Goal: Obtain resource: Download file/media

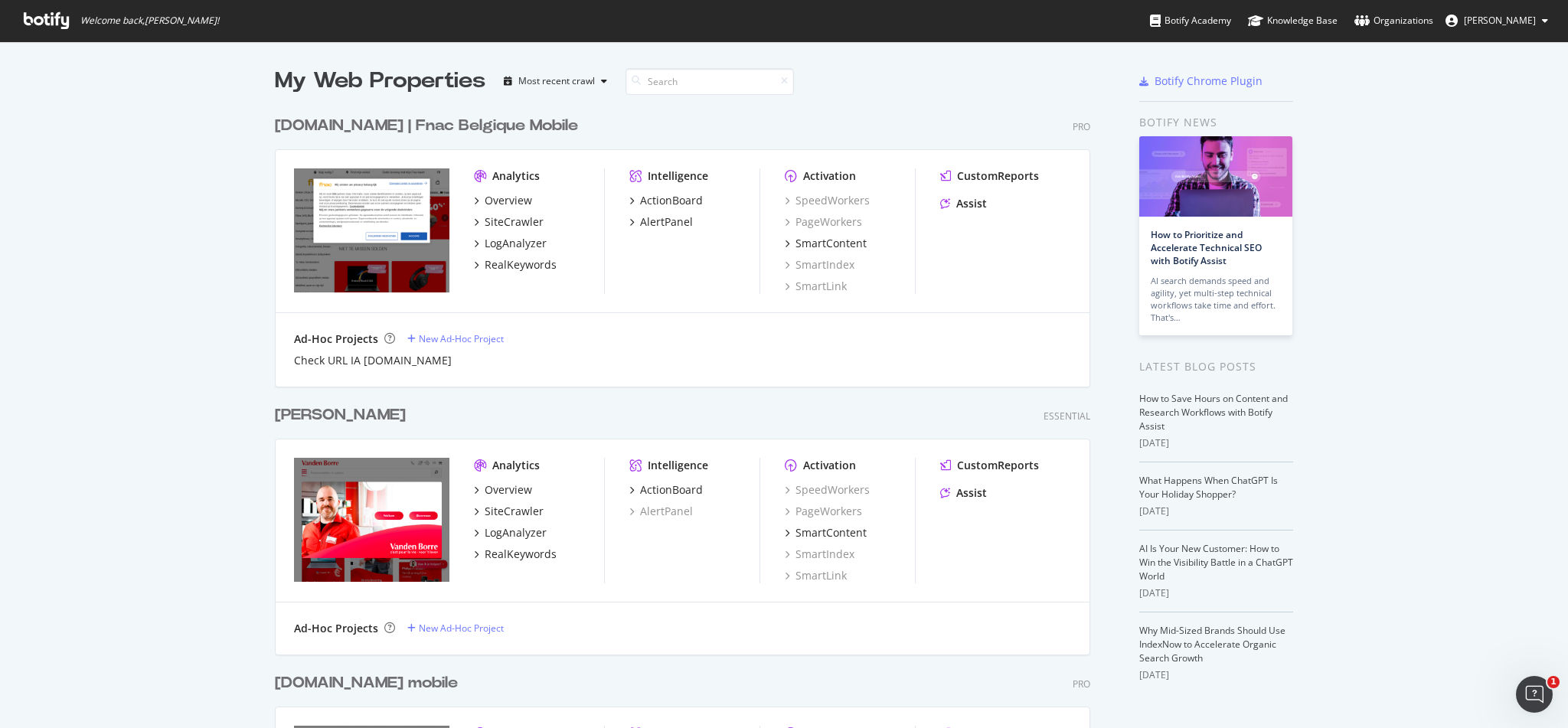
click at [399, 121] on div "[DOMAIN_NAME] | Fnac Belgique Mobile" at bounding box center [426, 126] width 303 height 22
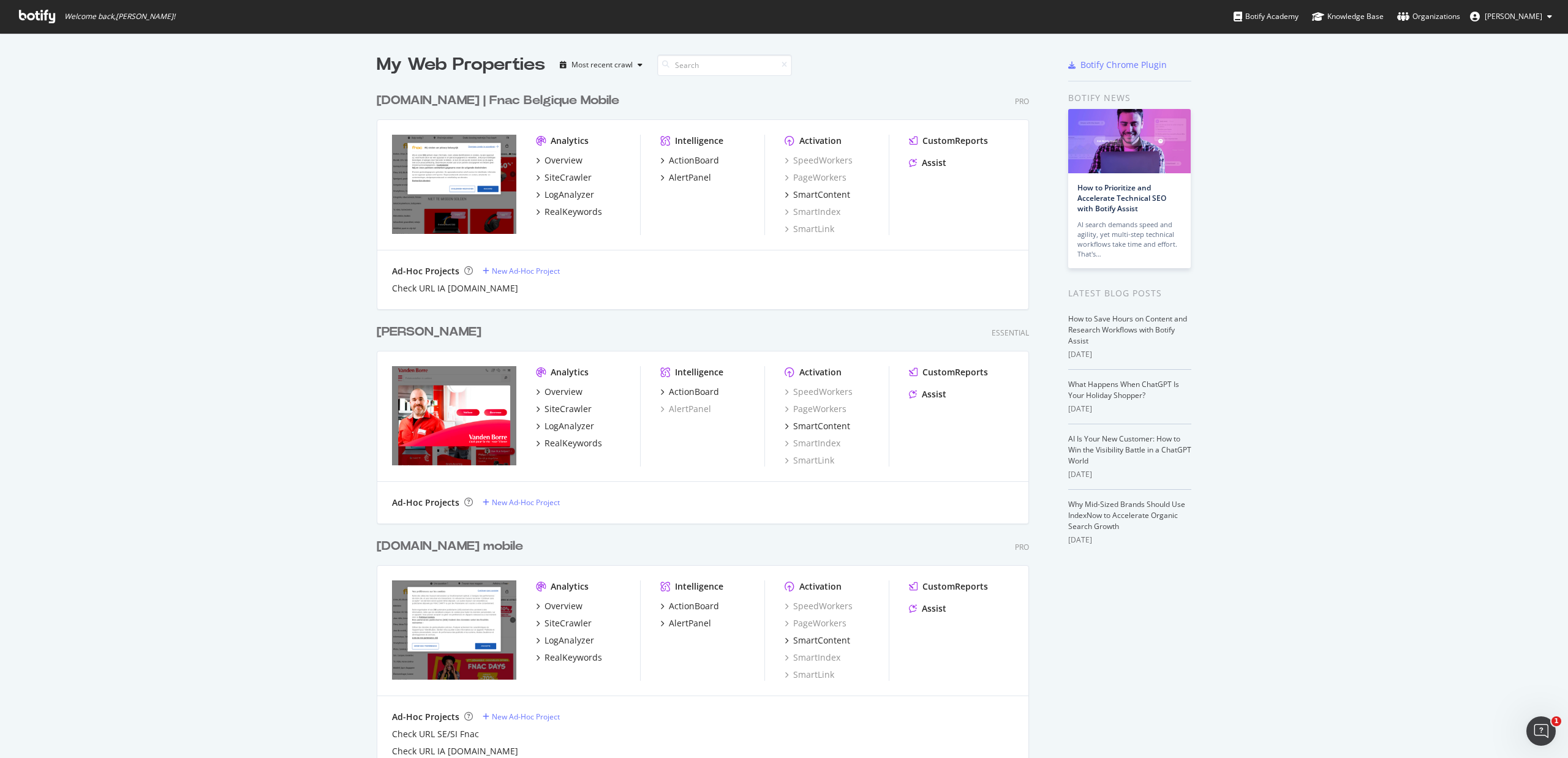
click at [527, 101] on div "[DOMAIN_NAME] | Fnac Belgique Mobile" at bounding box center [497, 101] width 242 height 17
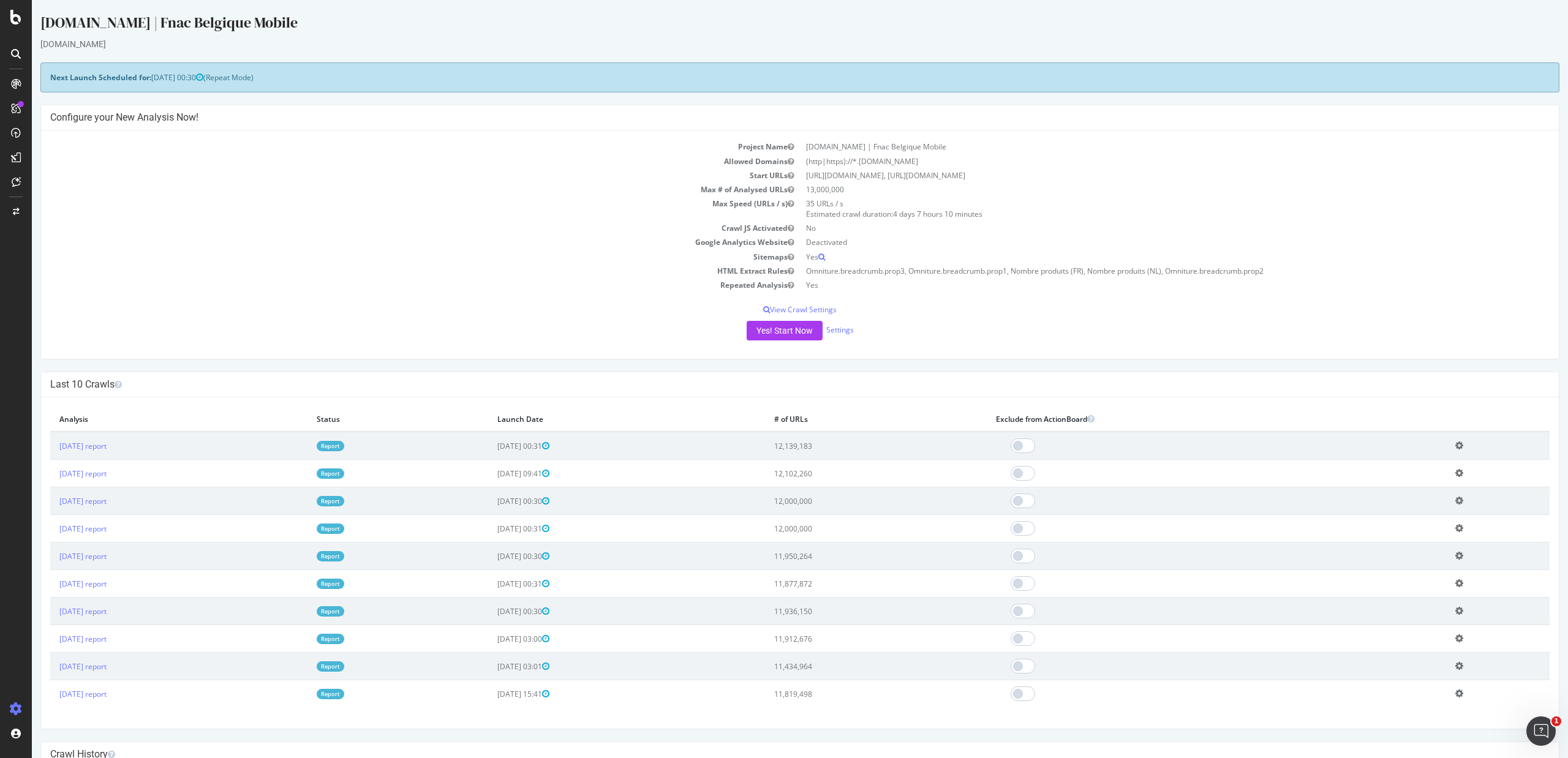
click at [344, 448] on link "Report" at bounding box center [330, 446] width 28 height 11
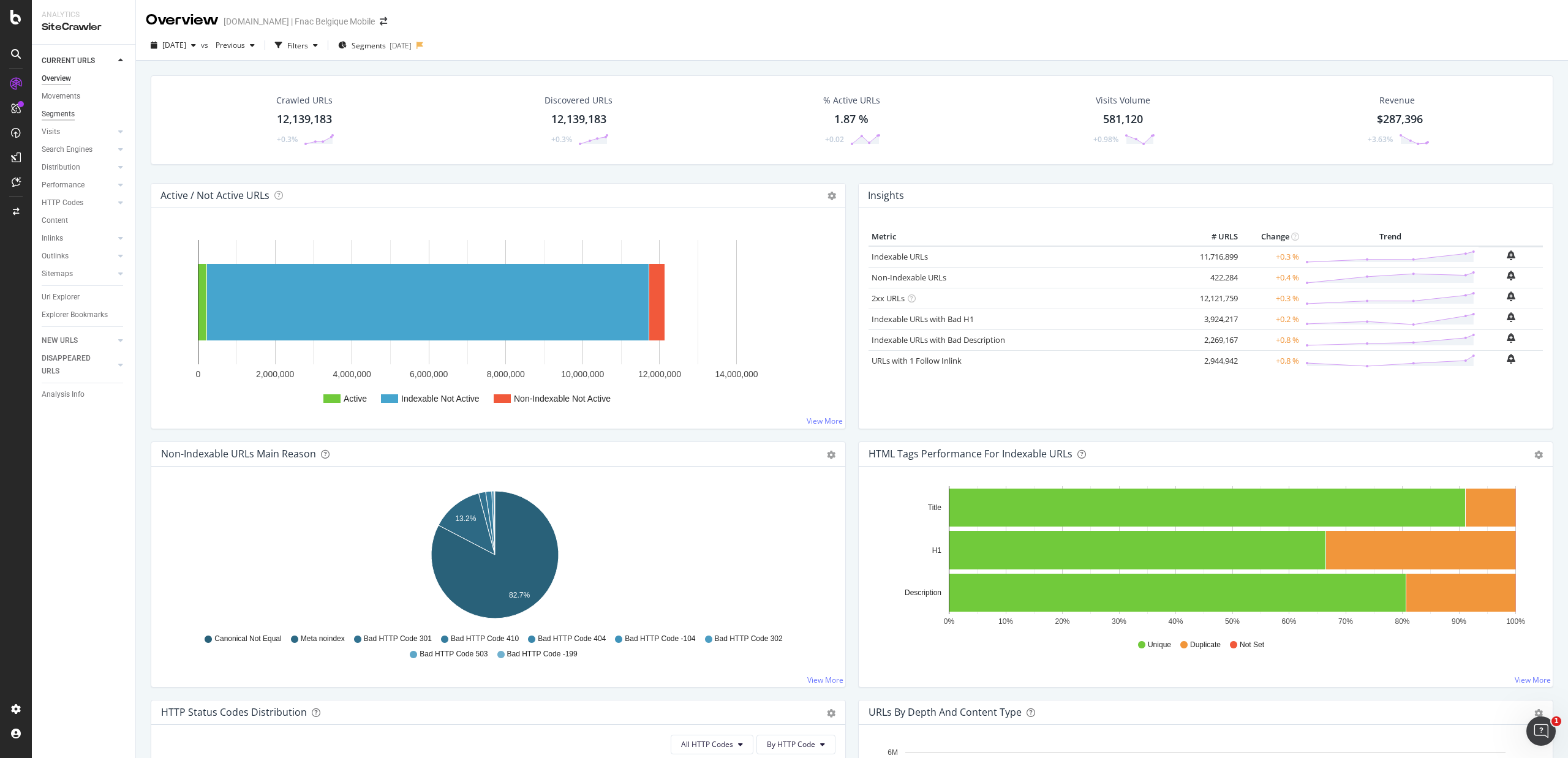
click at [62, 114] on div "Segments" at bounding box center [58, 114] width 33 height 13
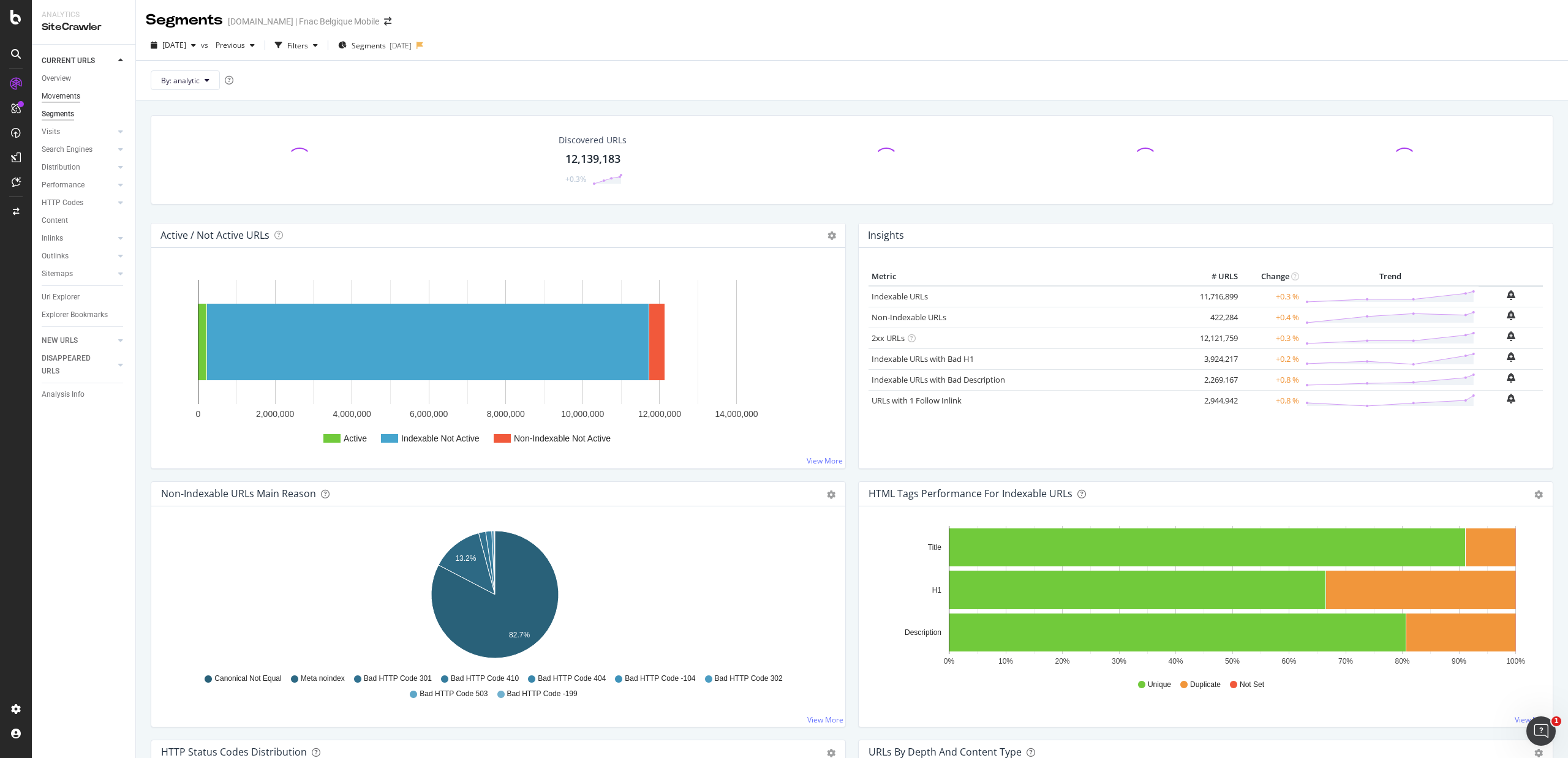
click at [52, 94] on div "Movements" at bounding box center [61, 96] width 39 height 13
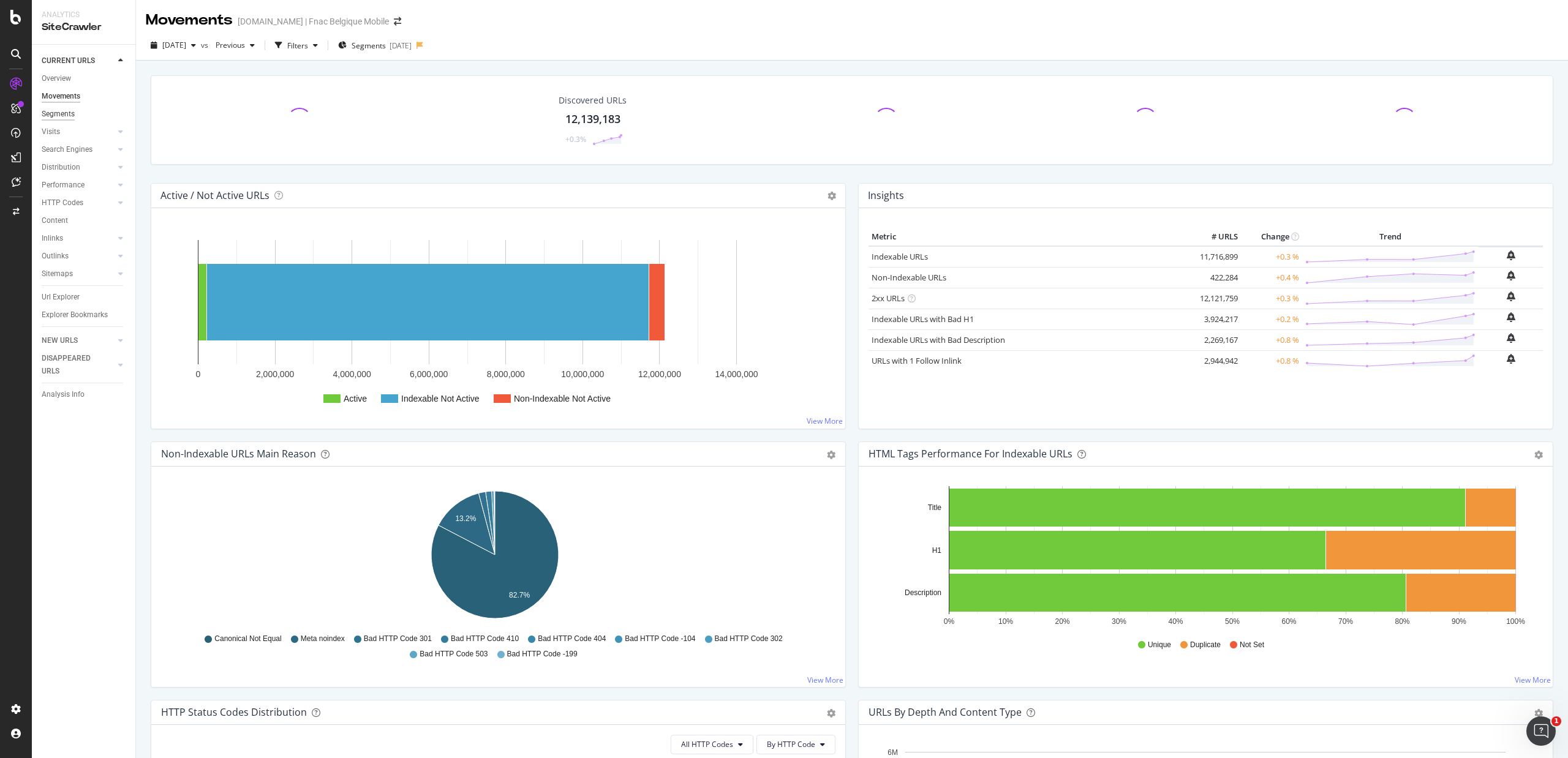
click at [55, 116] on div "Segments" at bounding box center [58, 114] width 33 height 13
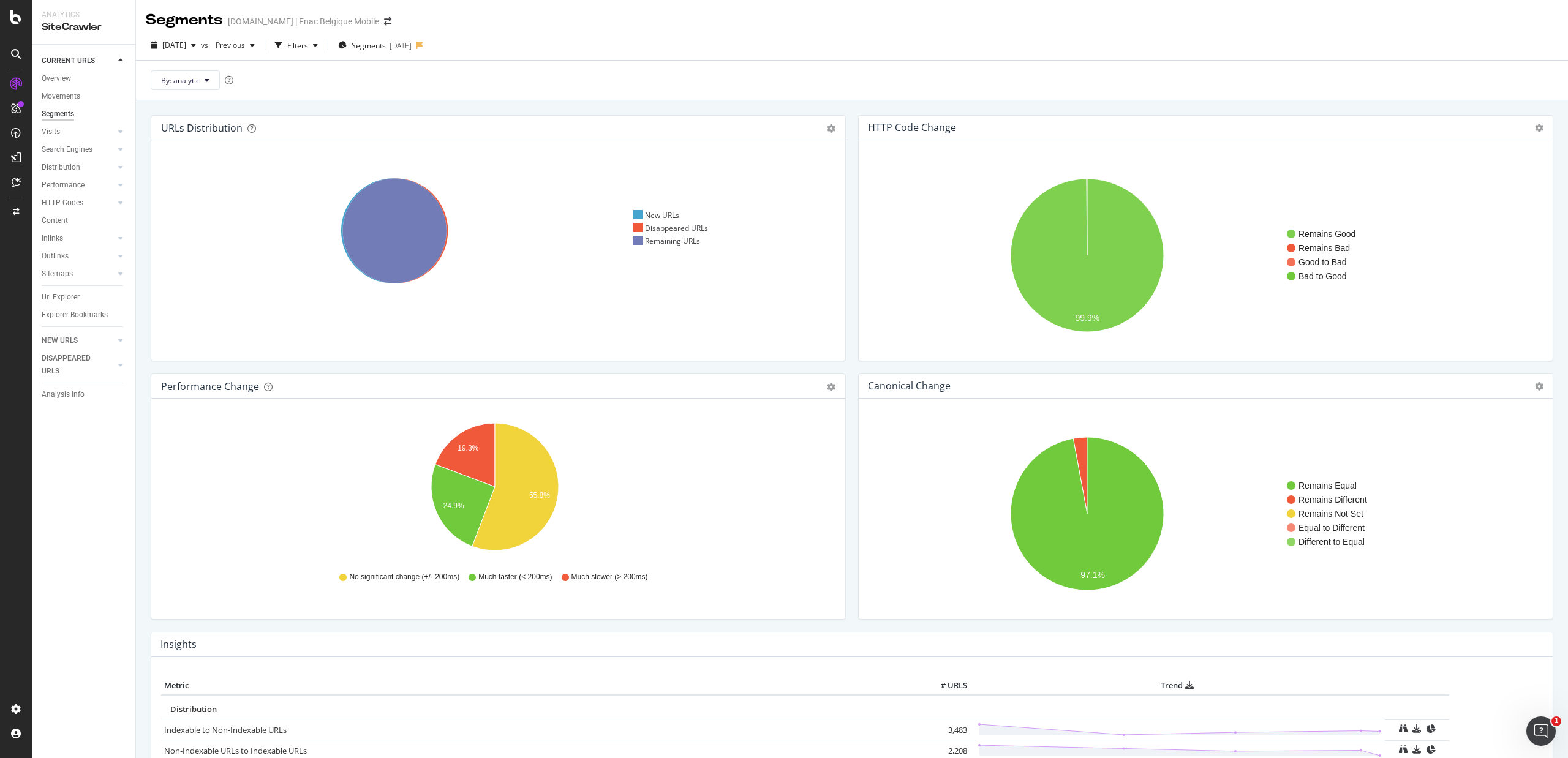
click at [67, 111] on div "Segments" at bounding box center [58, 114] width 32 height 13
click at [61, 76] on div "Overview" at bounding box center [56, 78] width 30 height 13
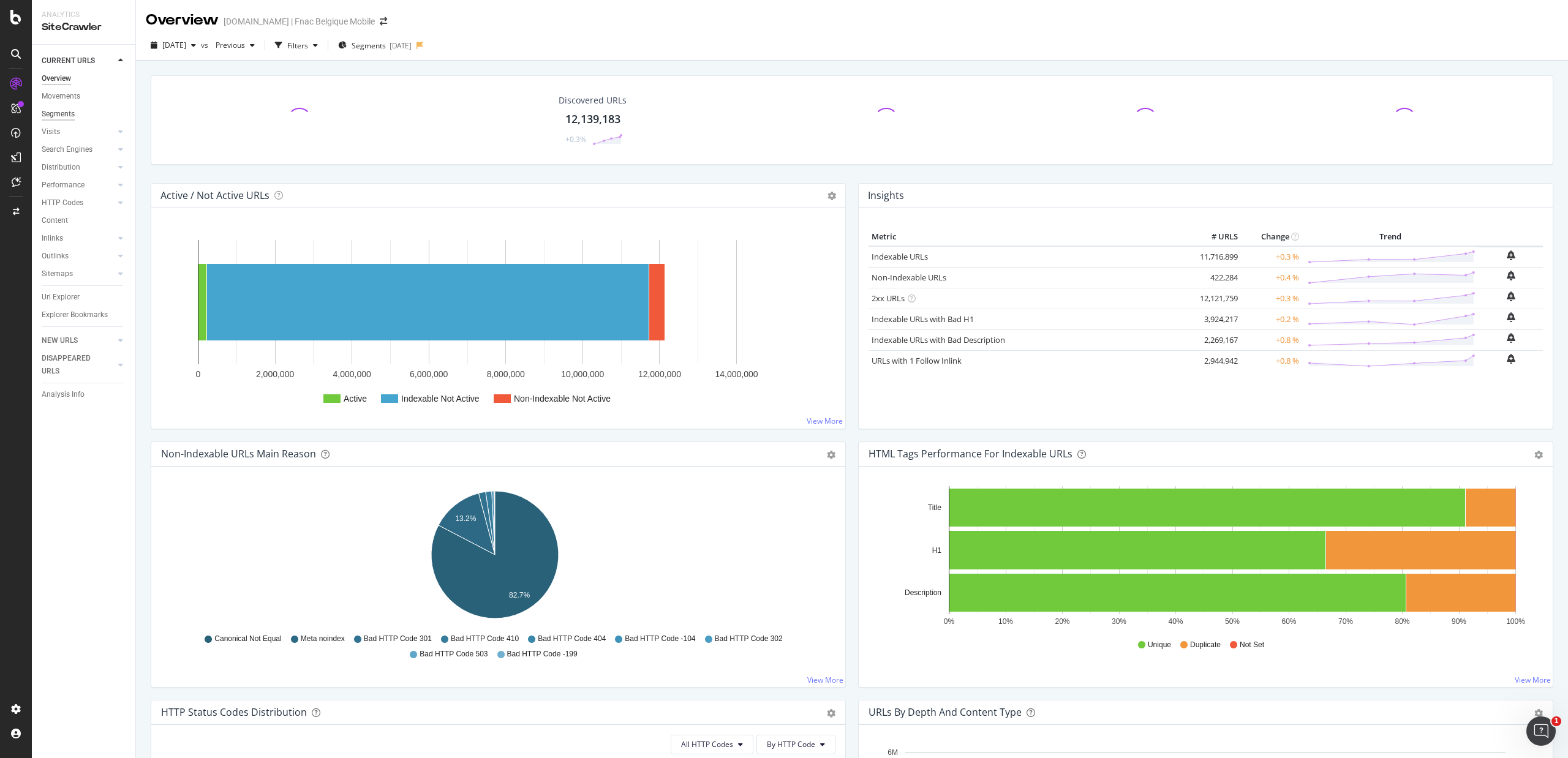
click at [64, 113] on div "Segments" at bounding box center [58, 114] width 33 height 13
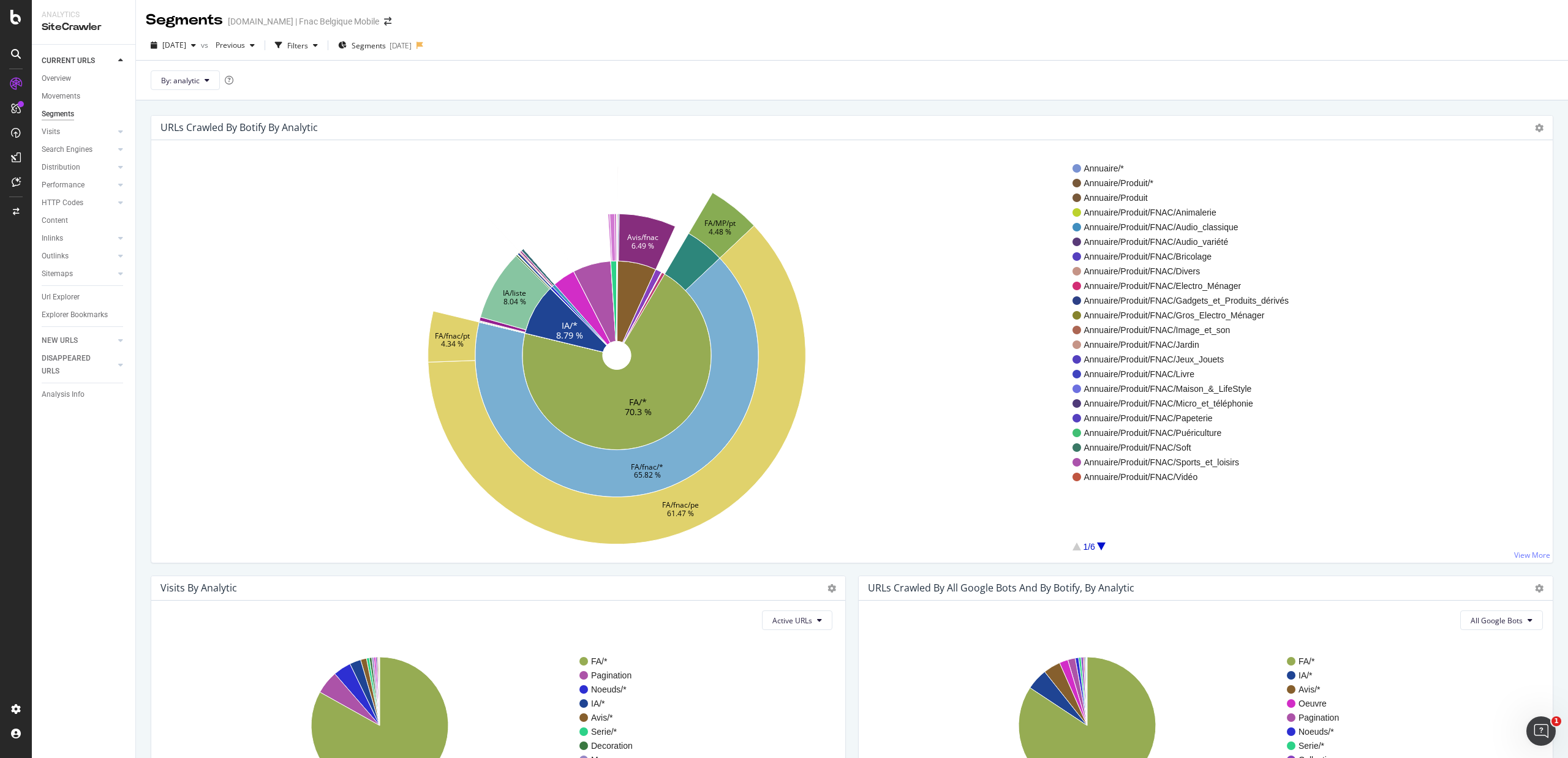
click at [1100, 545] on div at bounding box center [1101, 547] width 9 height 8
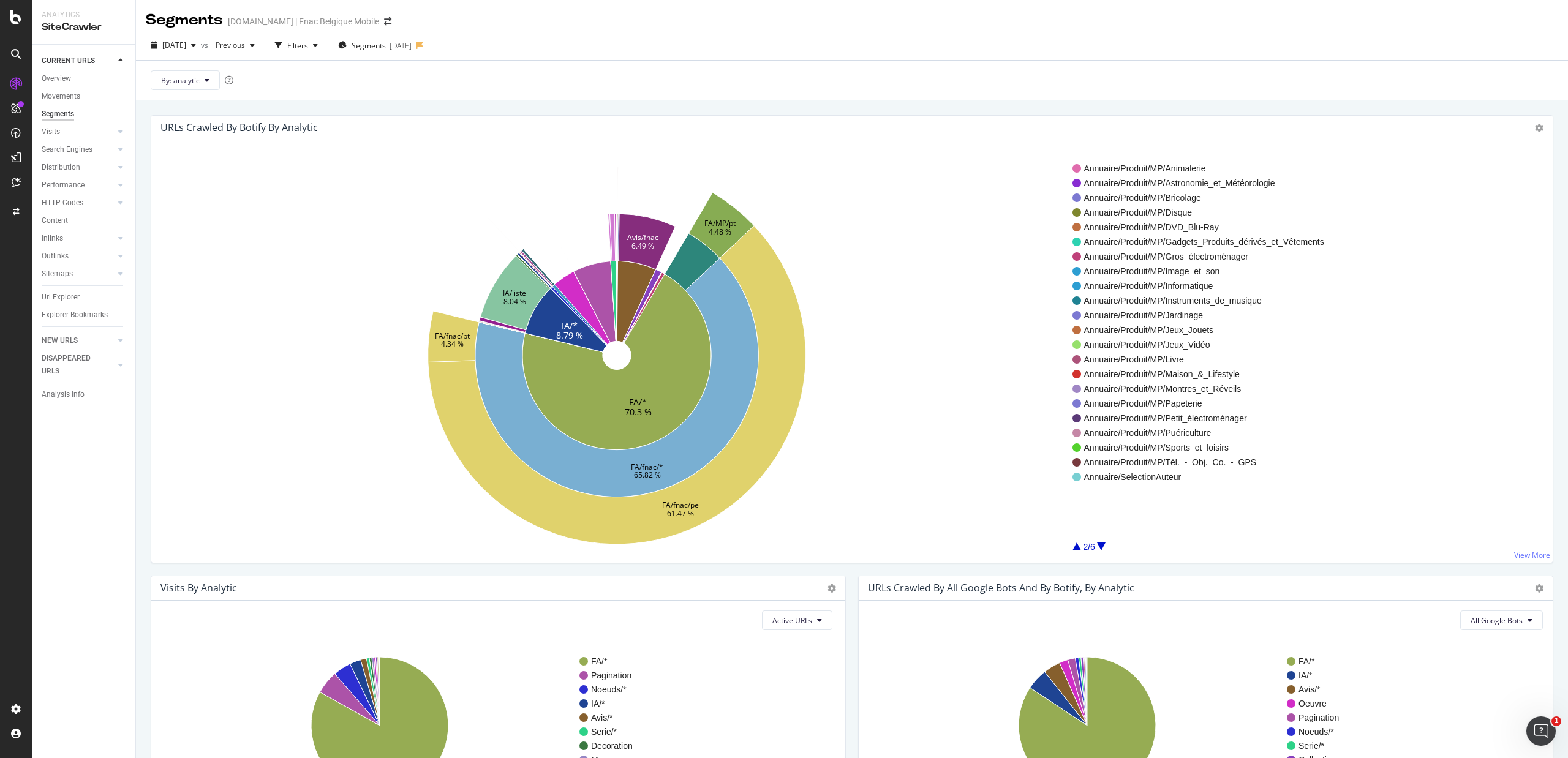
click at [1100, 545] on div at bounding box center [1101, 547] width 9 height 8
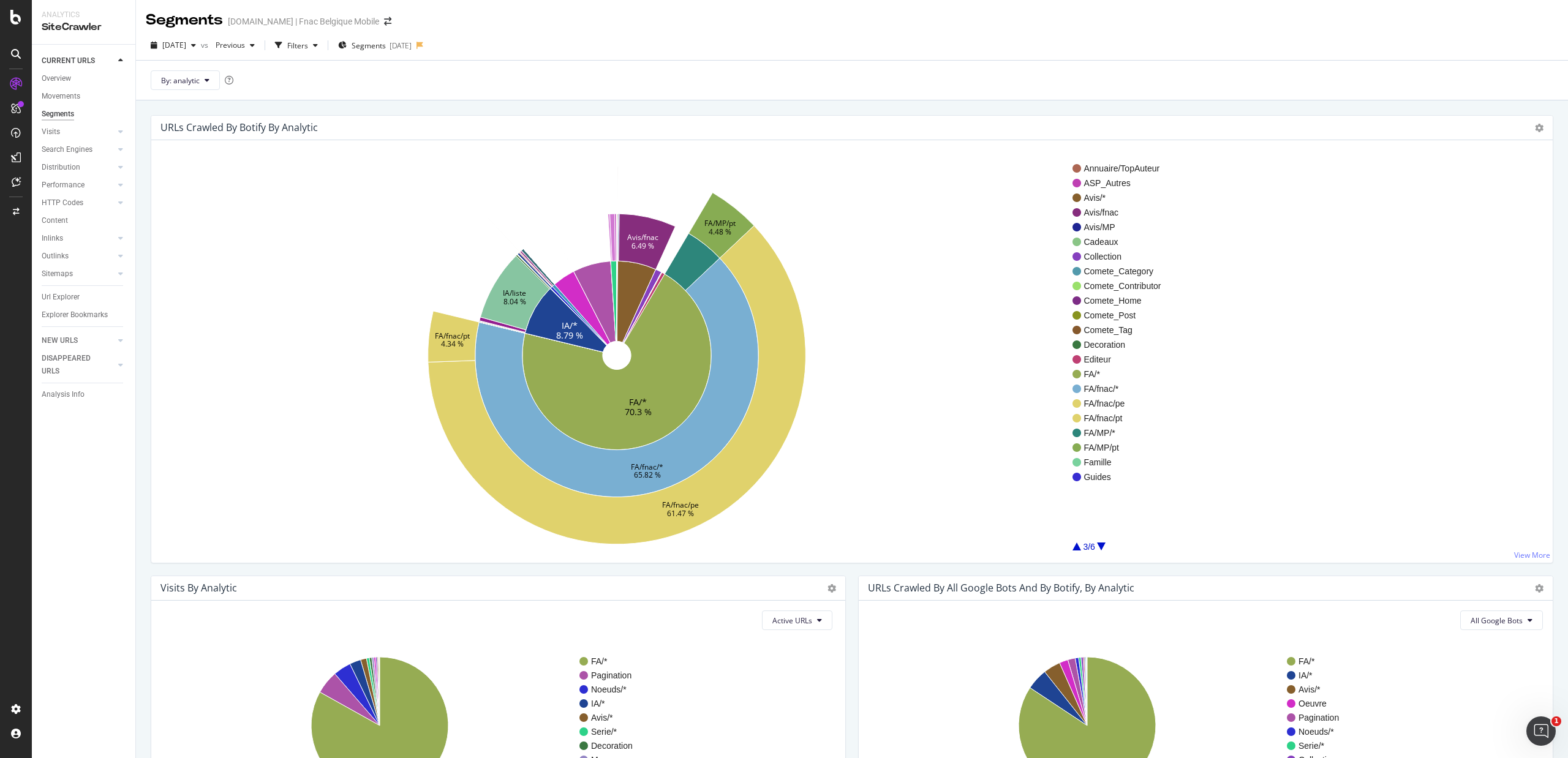
click at [1100, 545] on div at bounding box center [1101, 547] width 9 height 8
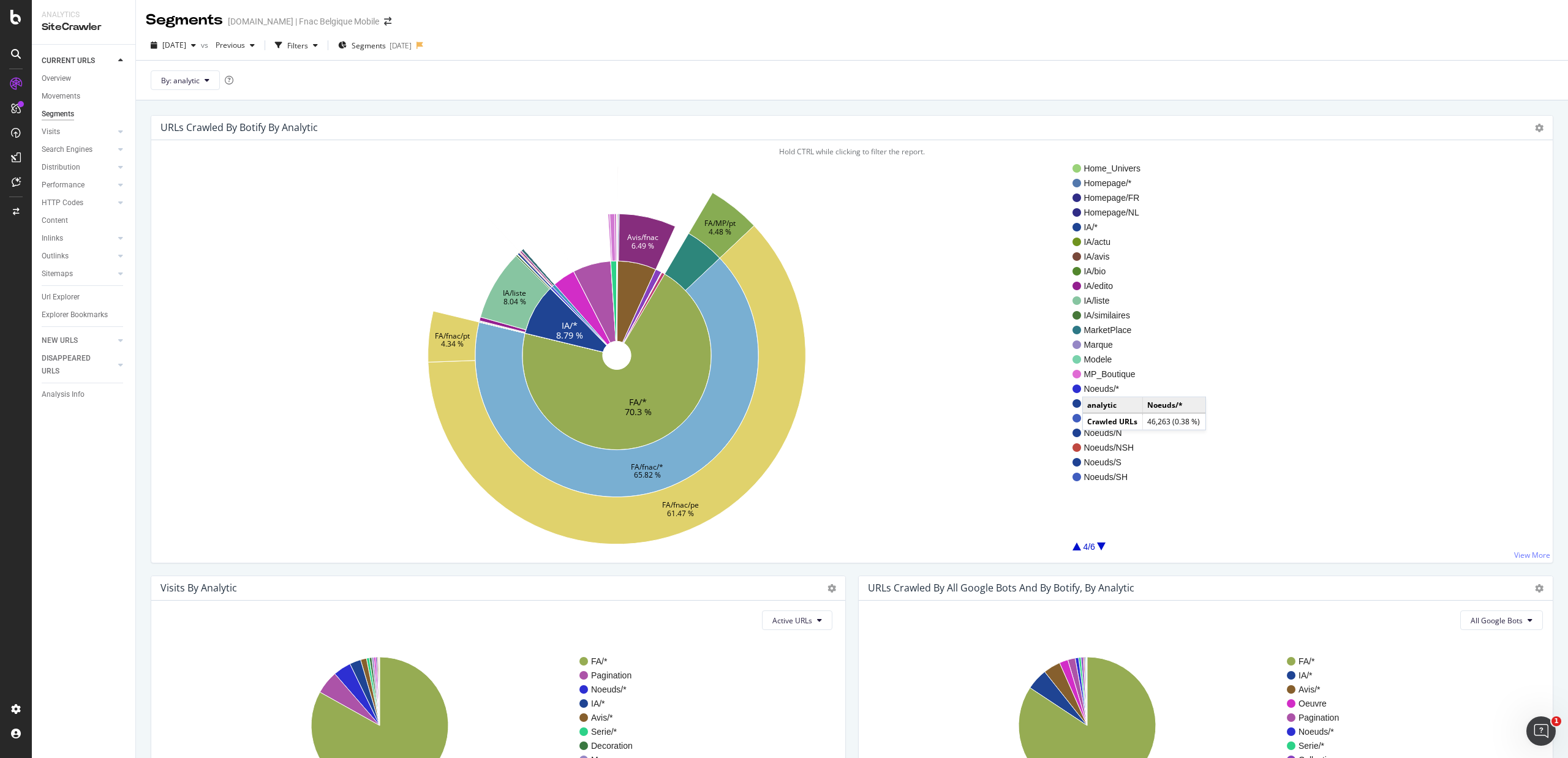
click at [1095, 385] on span "Noeuds/*" at bounding box center [1112, 389] width 57 height 12
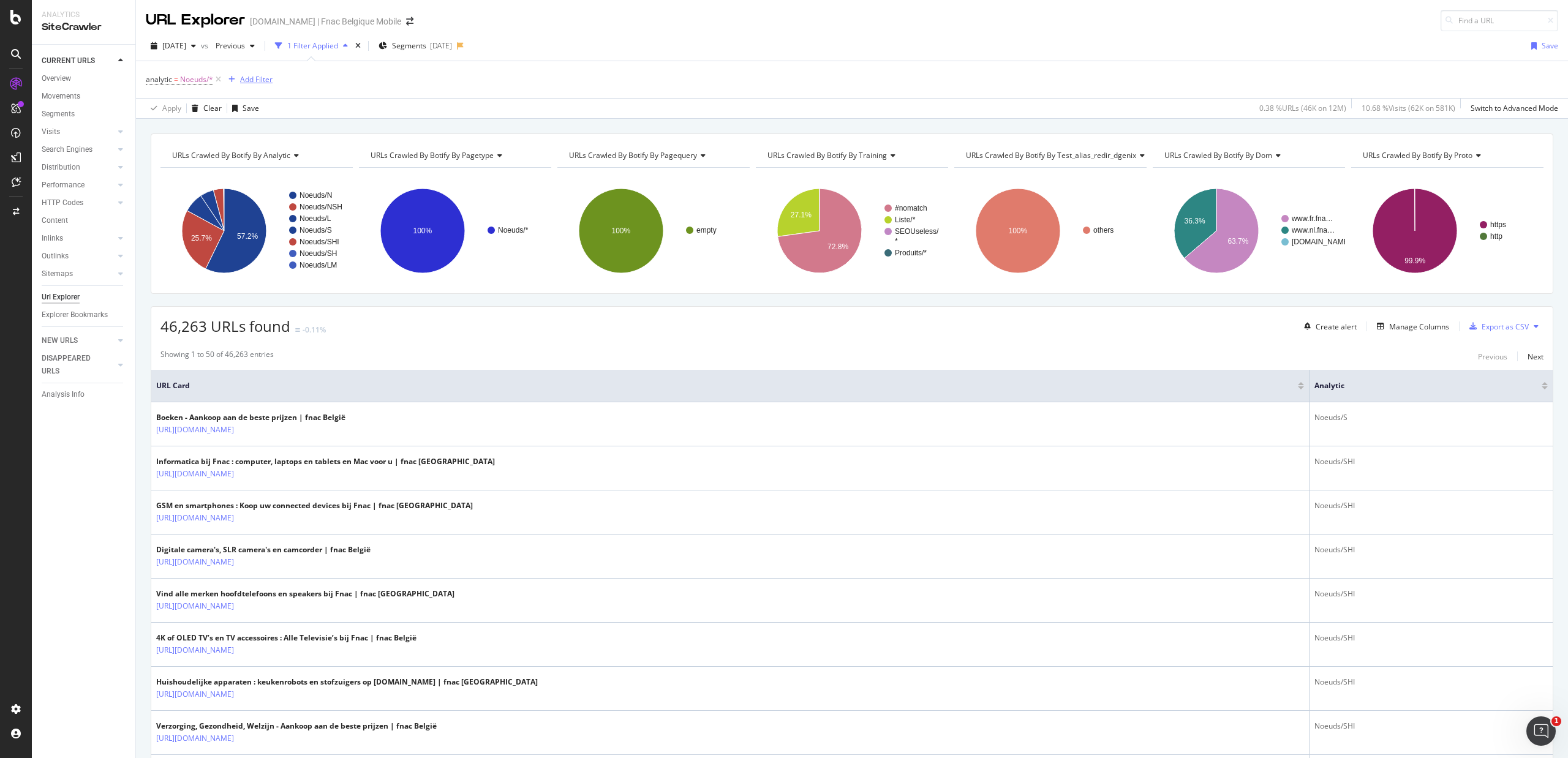
click at [261, 76] on div "Add Filter" at bounding box center [256, 79] width 32 height 11
click at [1426, 329] on div "Manage Columns" at bounding box center [1418, 327] width 60 height 11
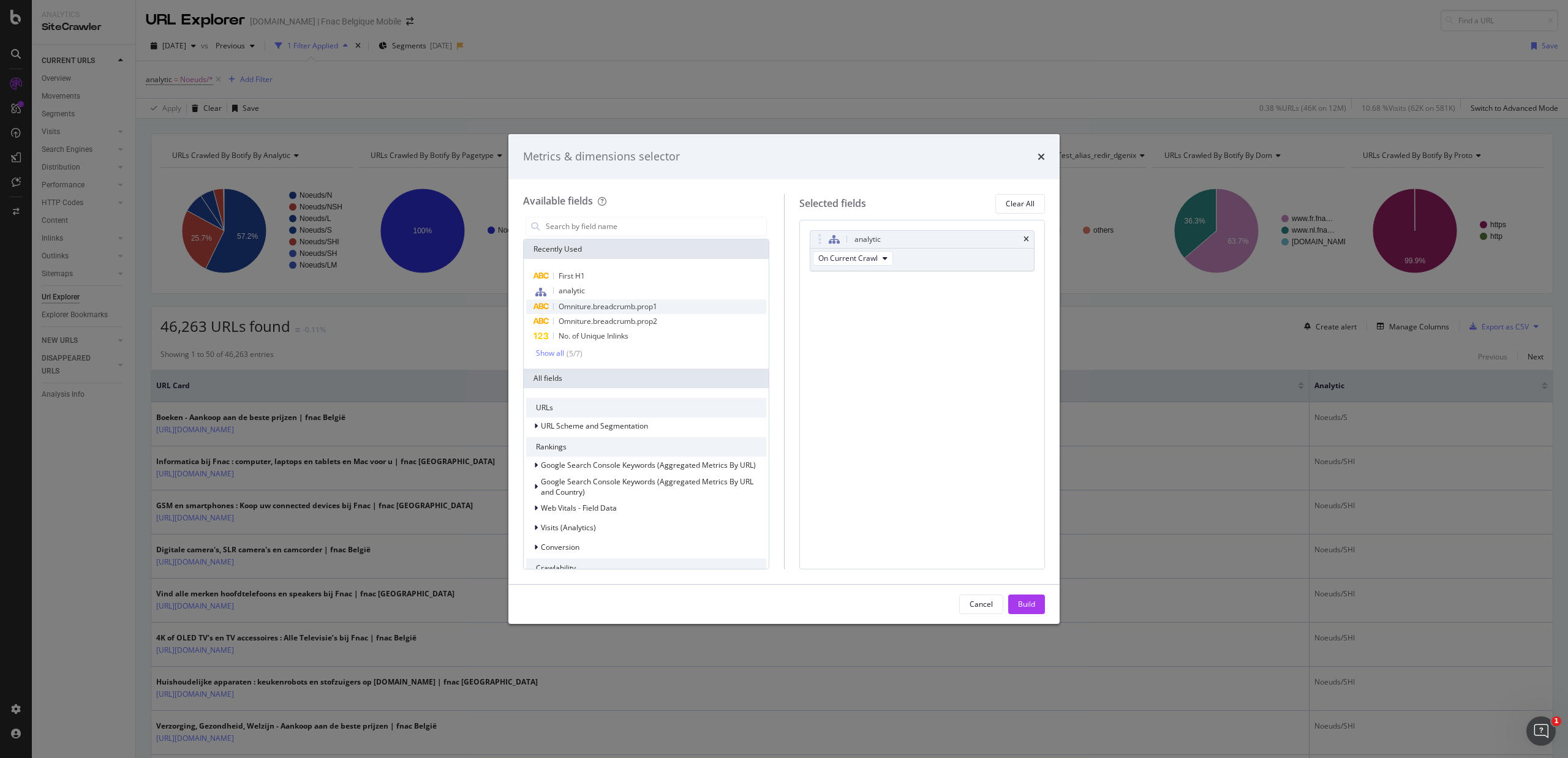
click at [625, 301] on span "Omniture.breadcrumb.prop1" at bounding box center [608, 307] width 99 height 11
click at [618, 322] on span "Omniture.breadcrumb.prop2" at bounding box center [608, 321] width 99 height 11
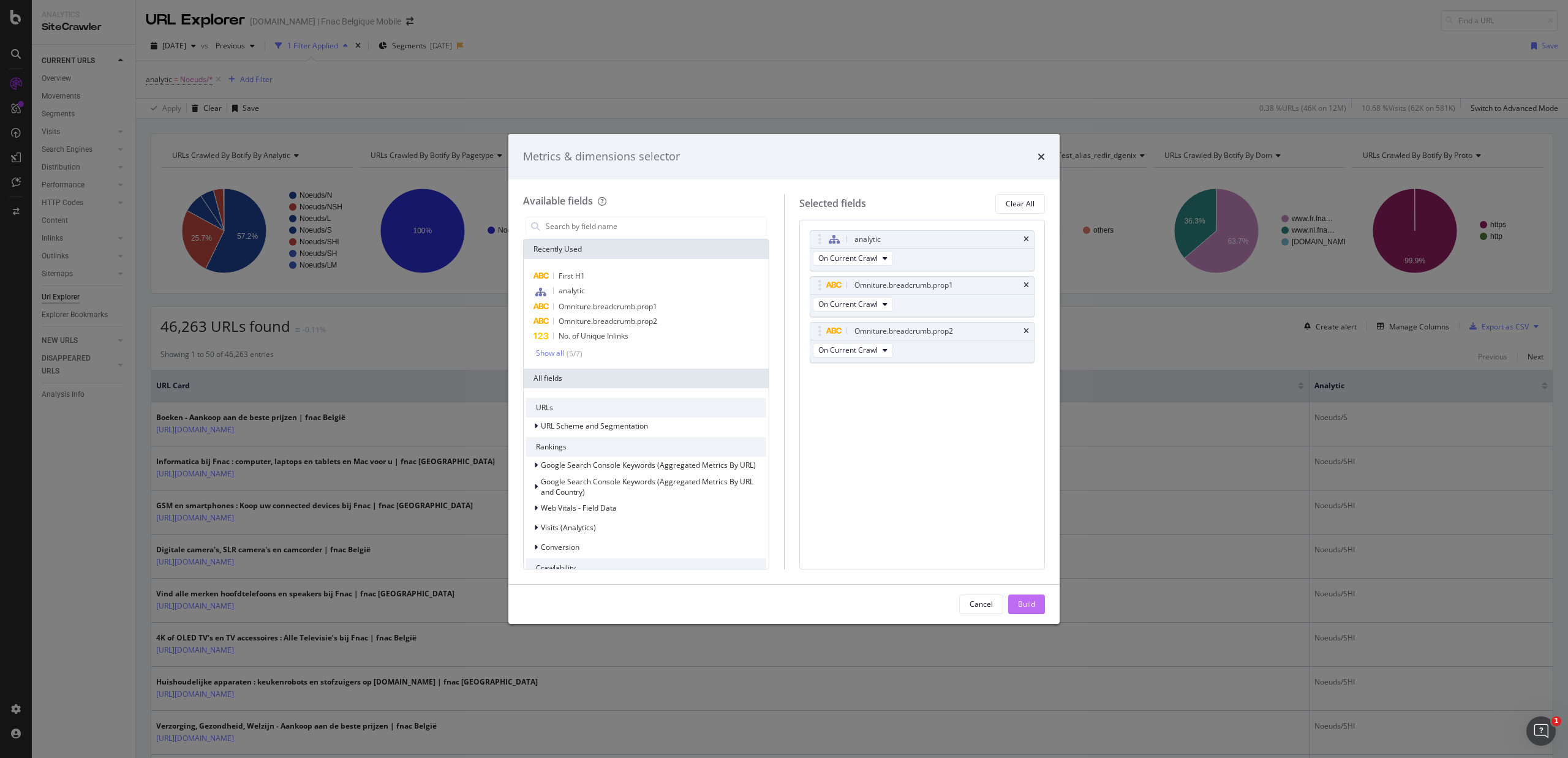
click at [1023, 602] on div "Build" at bounding box center [1027, 604] width 17 height 11
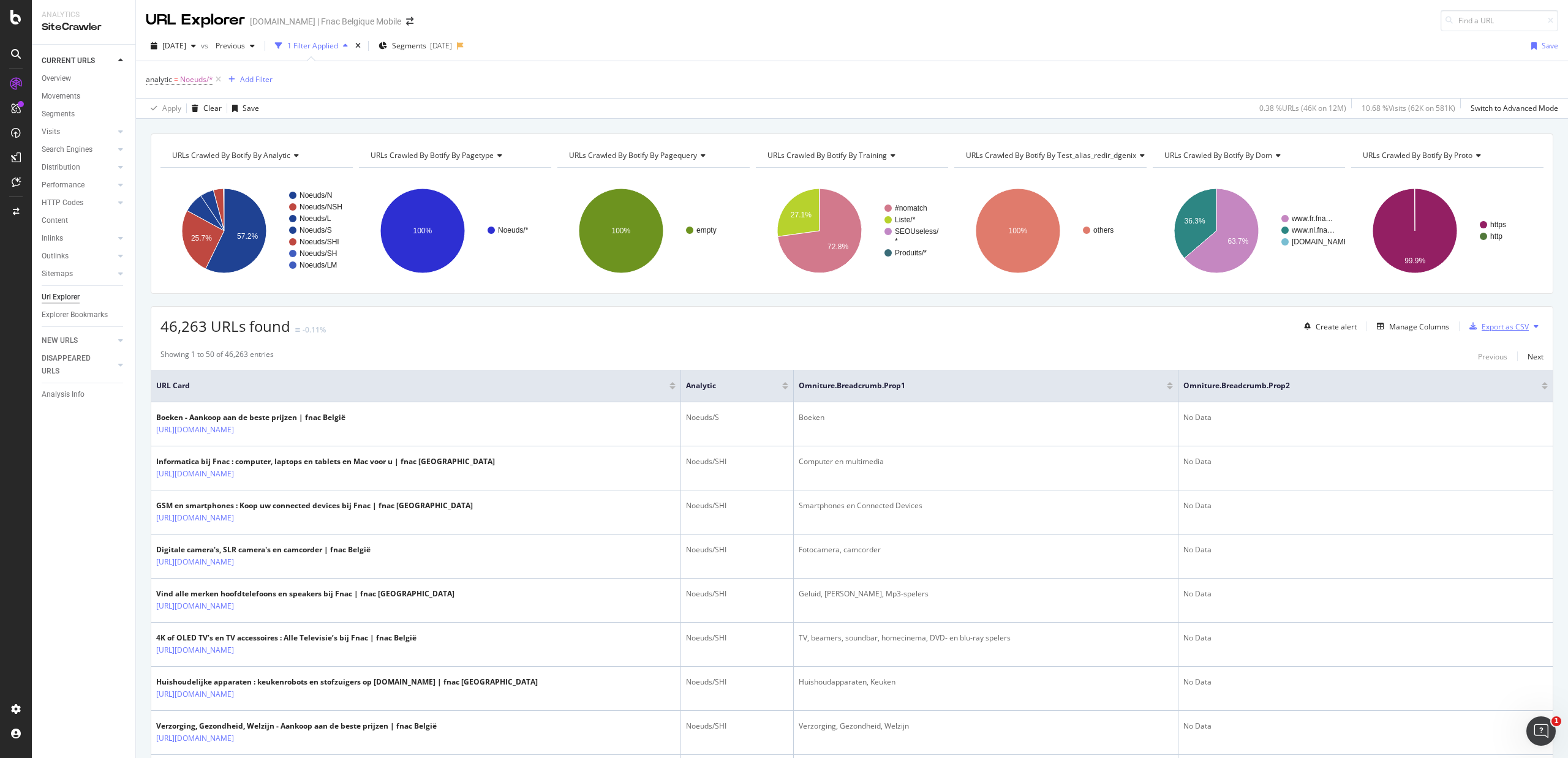
click at [1483, 328] on div "Export as CSV" at bounding box center [1505, 327] width 47 height 11
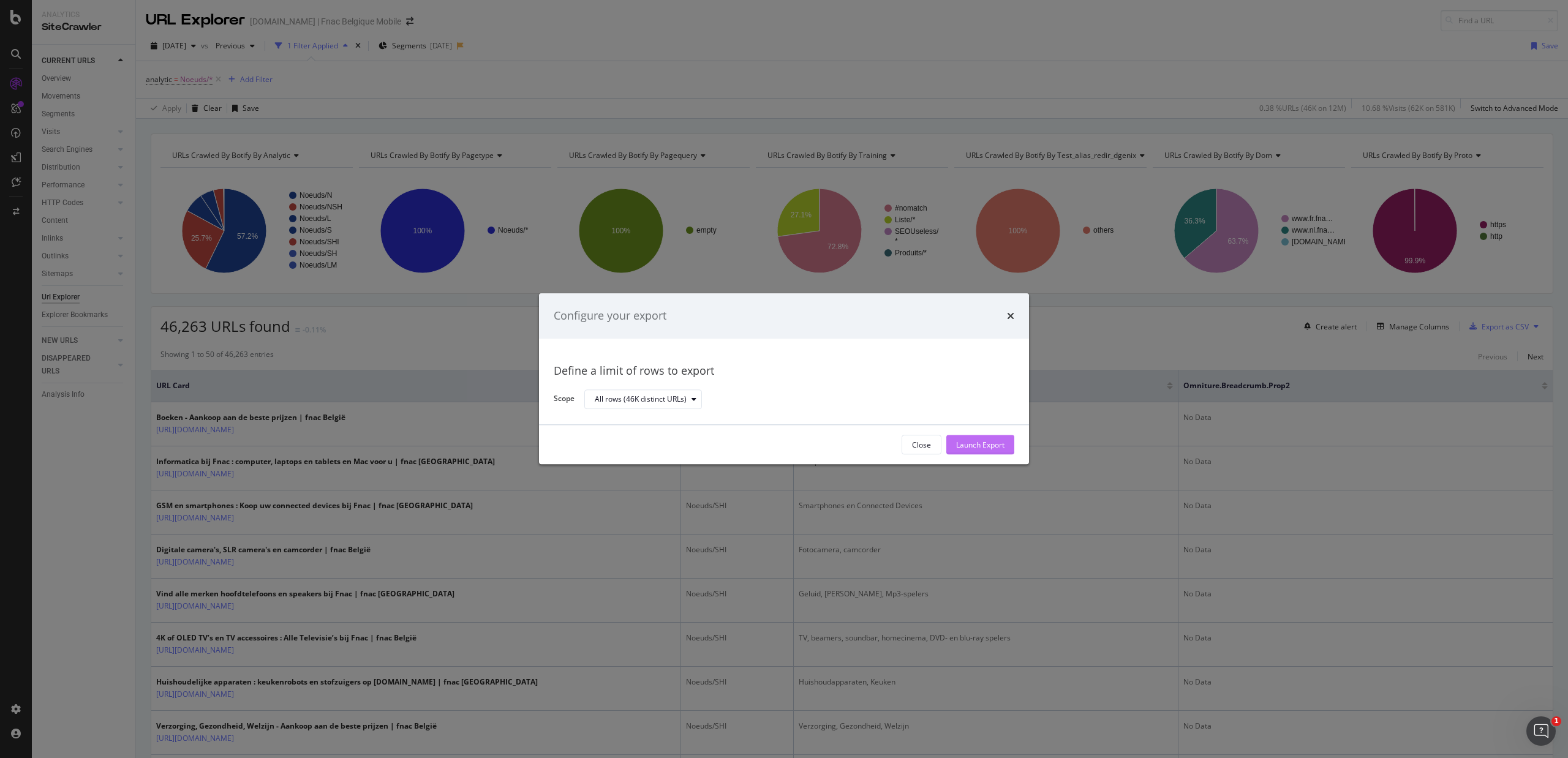
click at [1007, 448] on button "Launch Export" at bounding box center [980, 445] width 68 height 19
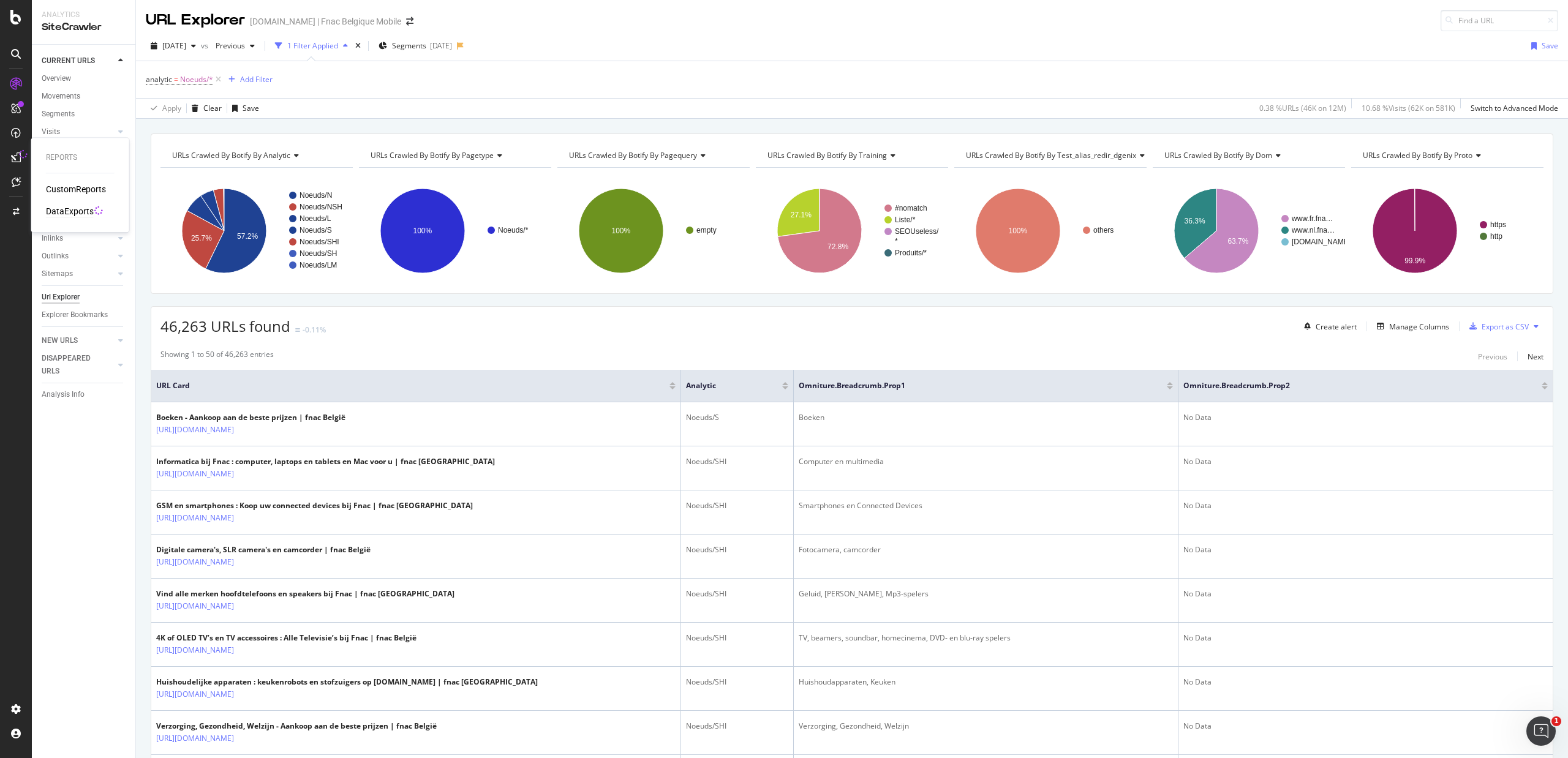
click at [60, 207] on div "DataExports" at bounding box center [69, 211] width 48 height 12
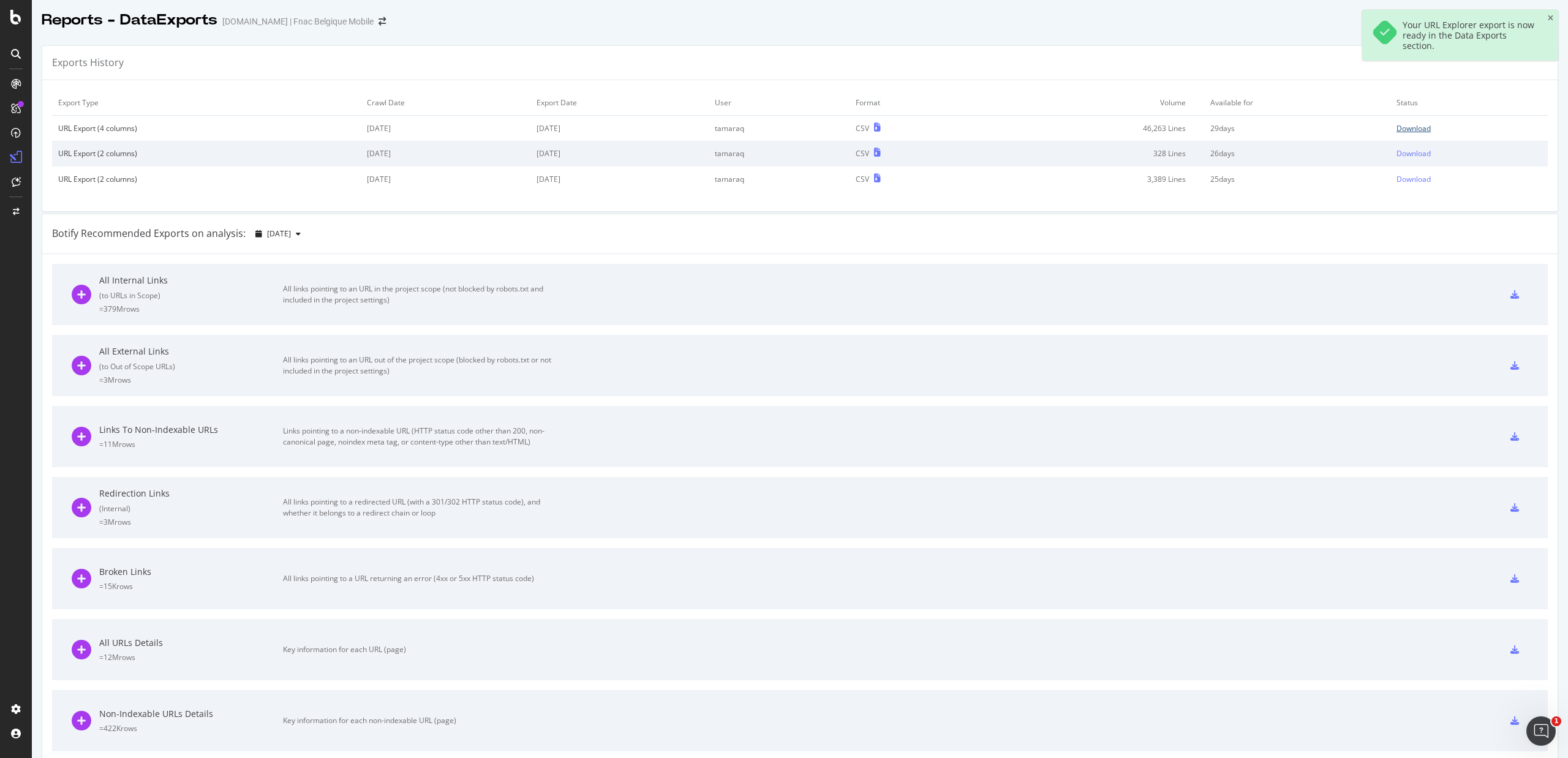
click at [1396, 127] on div "Download" at bounding box center [1413, 128] width 34 height 11
click at [378, 25] on icon "arrow-right-arrow-left" at bounding box center [382, 21] width 7 height 9
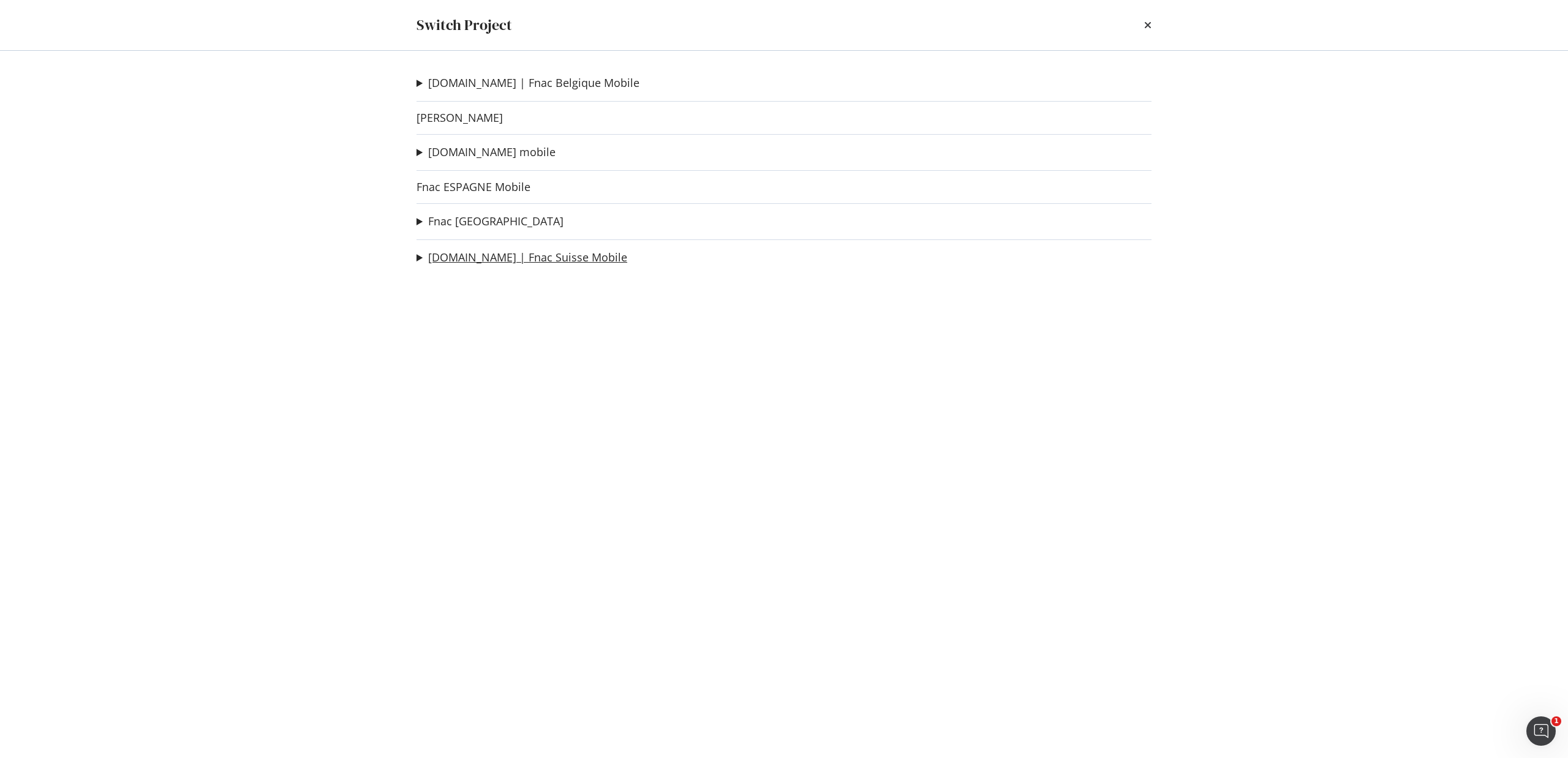
click at [458, 252] on link "[DOMAIN_NAME] | Fnac Suisse Mobile" at bounding box center [527, 257] width 199 height 13
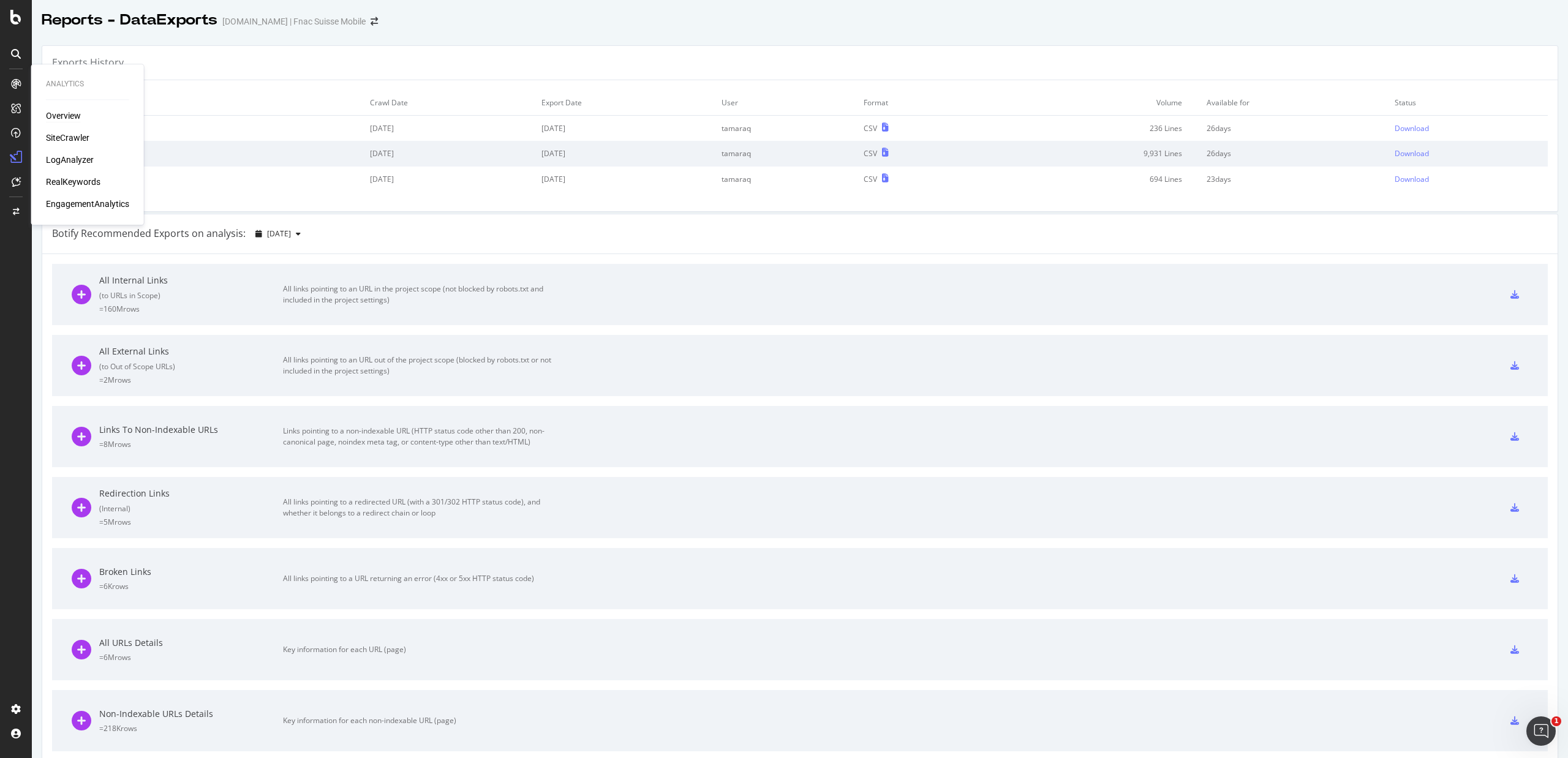
click at [50, 111] on div "Overview" at bounding box center [63, 115] width 35 height 12
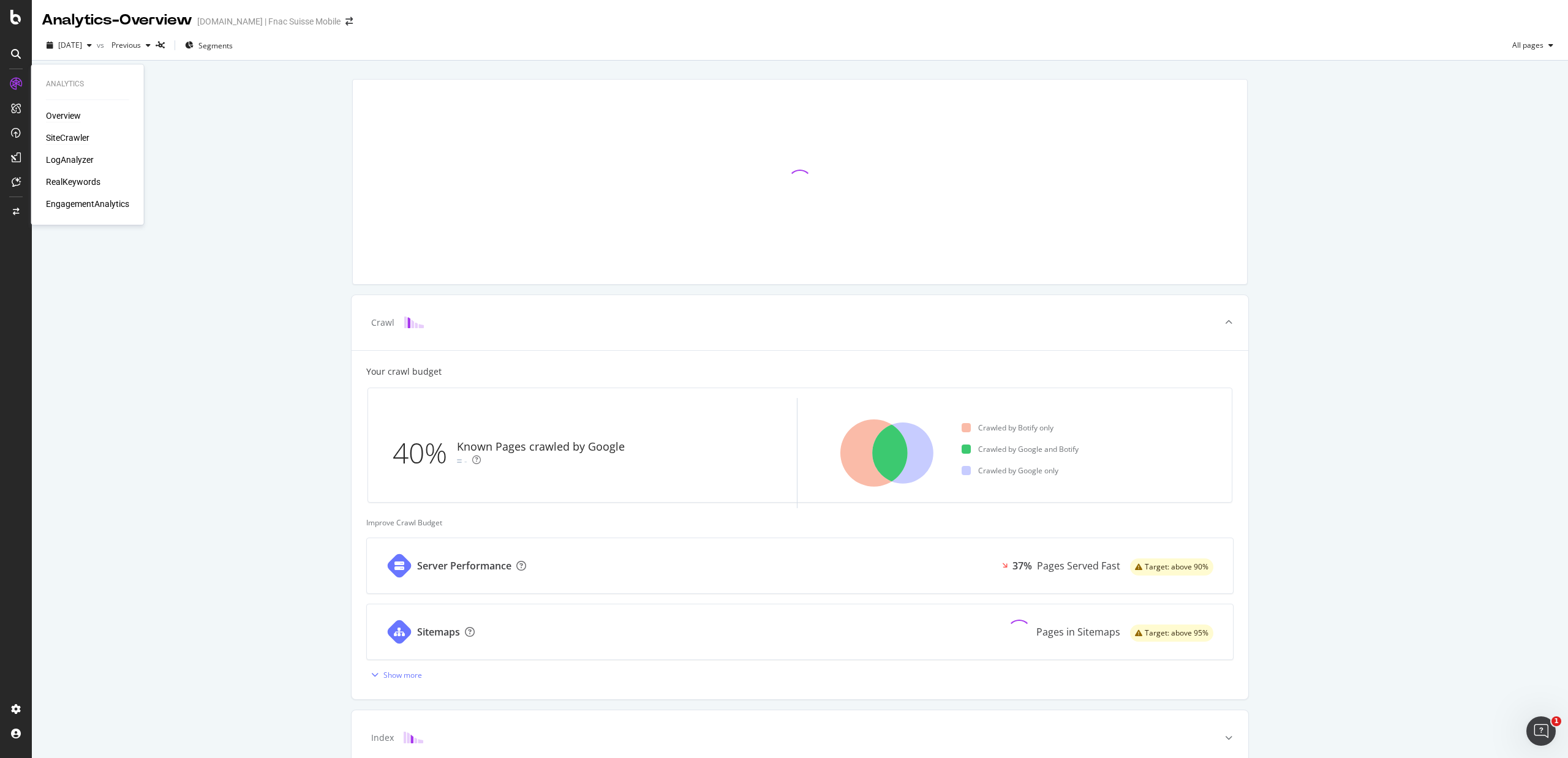
click at [55, 140] on div "SiteCrawler" at bounding box center [67, 138] width 44 height 12
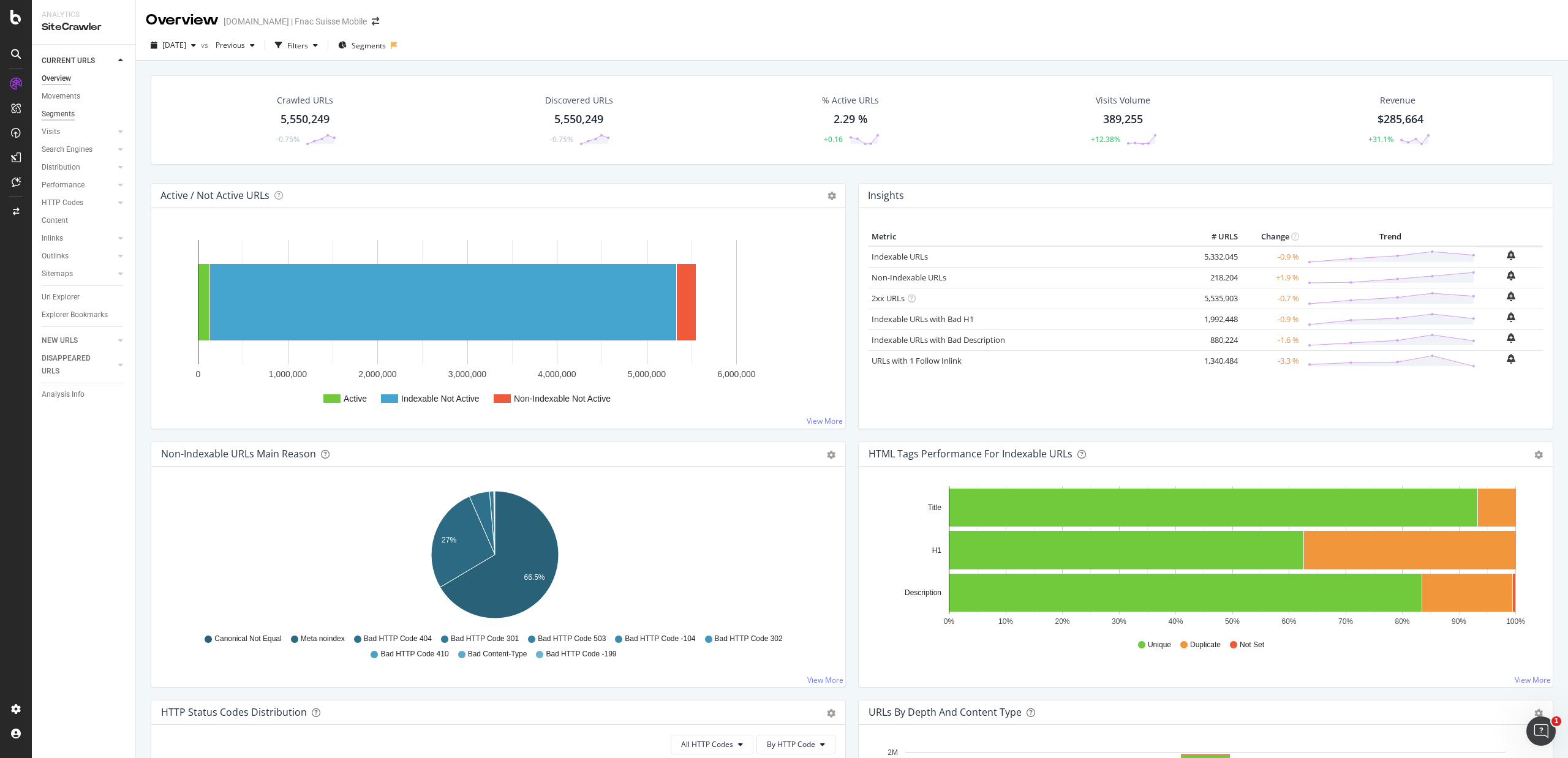
click at [58, 115] on div "Segments" at bounding box center [58, 114] width 33 height 13
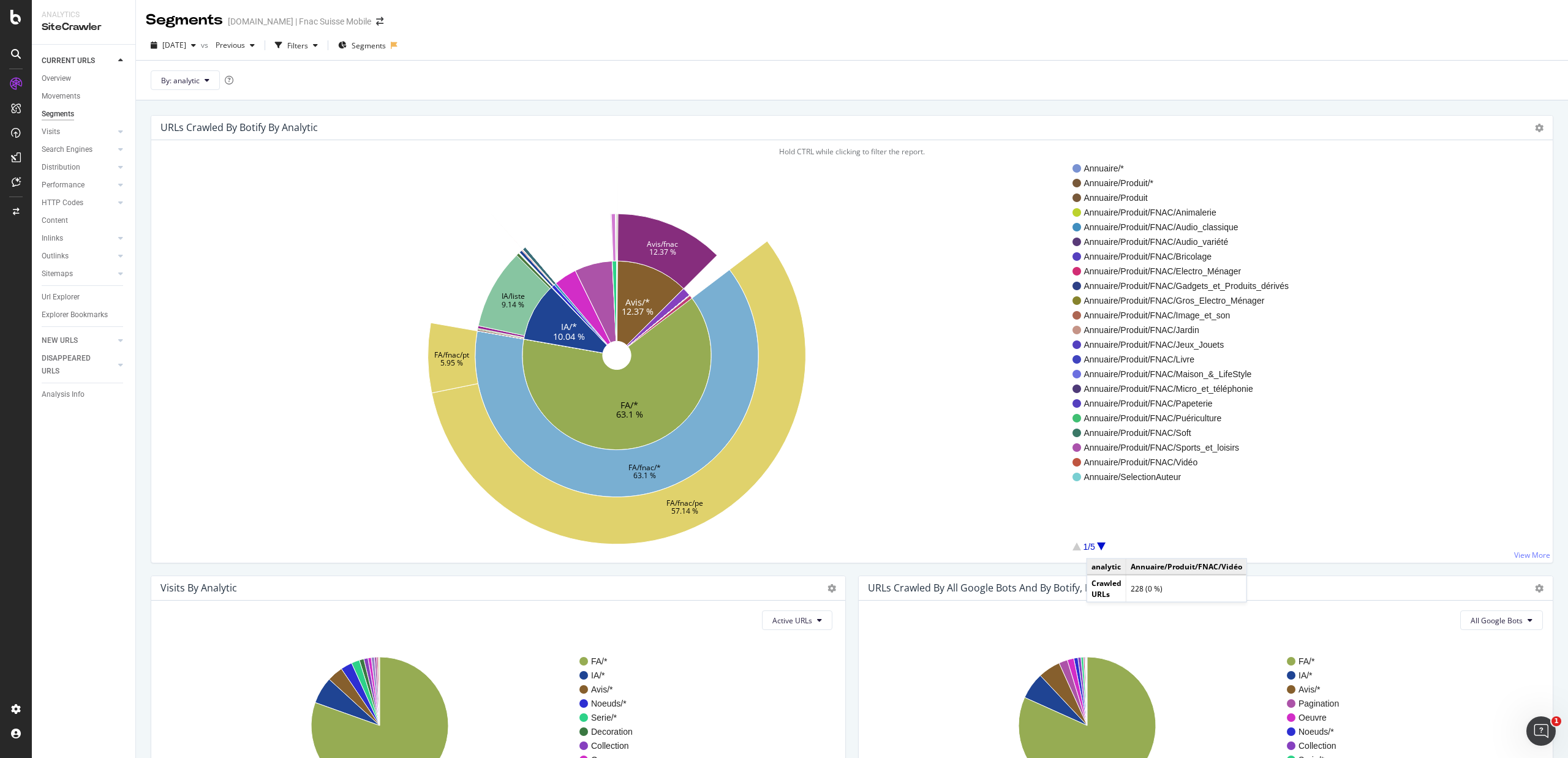
click at [1099, 547] on div at bounding box center [1101, 547] width 9 height 8
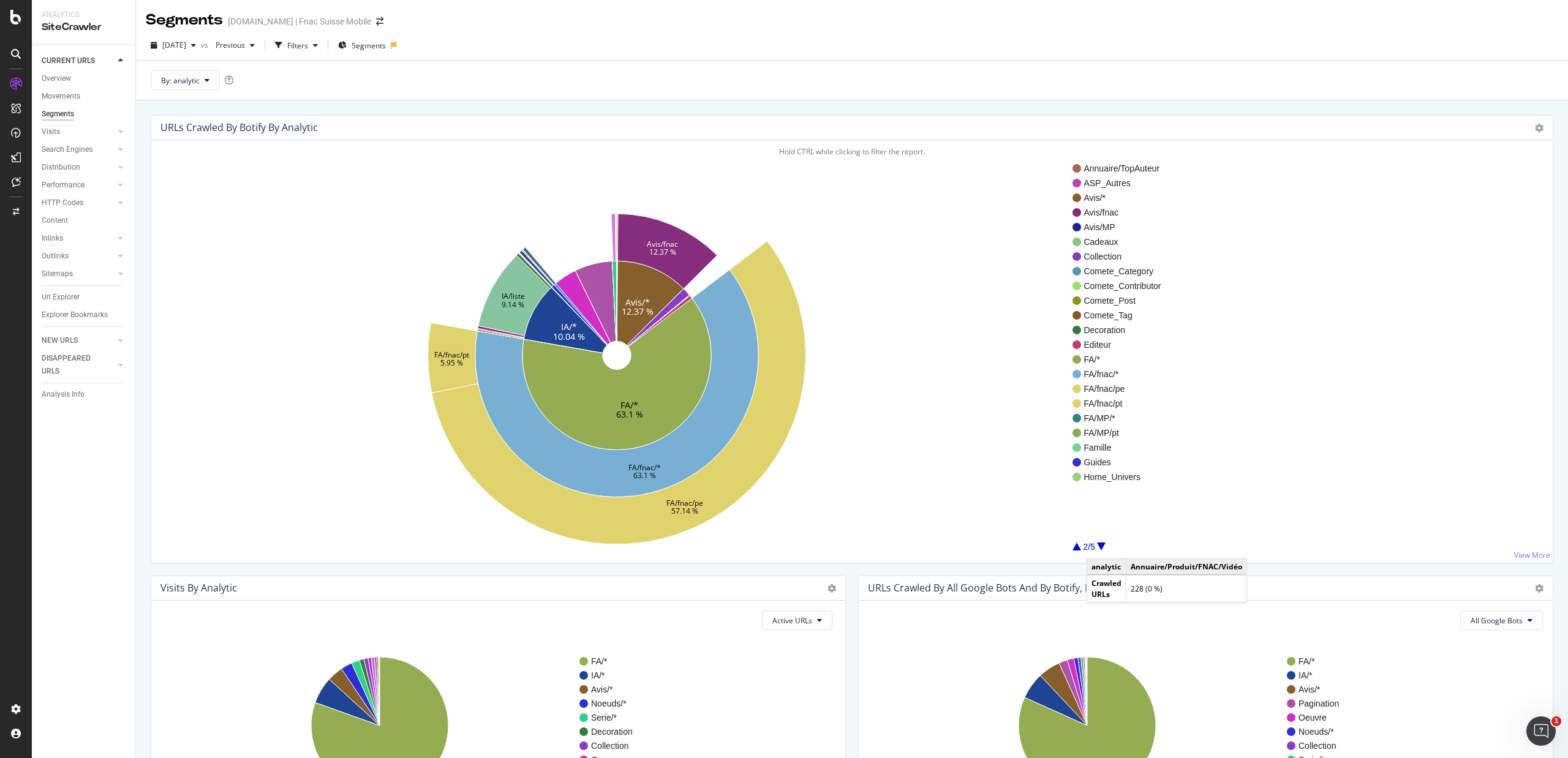
click at [1099, 547] on div at bounding box center [1101, 547] width 9 height 8
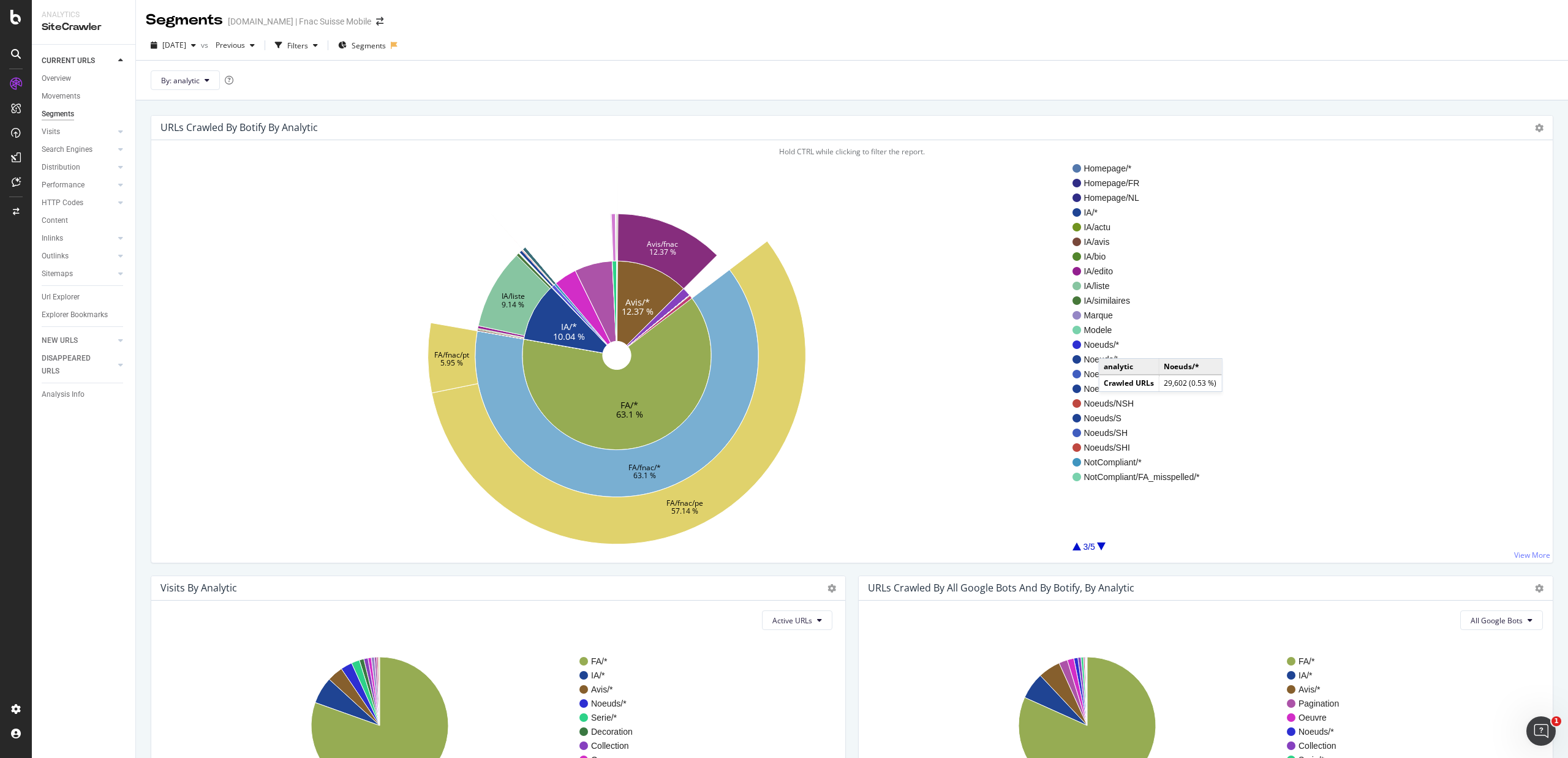
click at [1111, 347] on span "Noeuds/*" at bounding box center [1141, 345] width 116 height 12
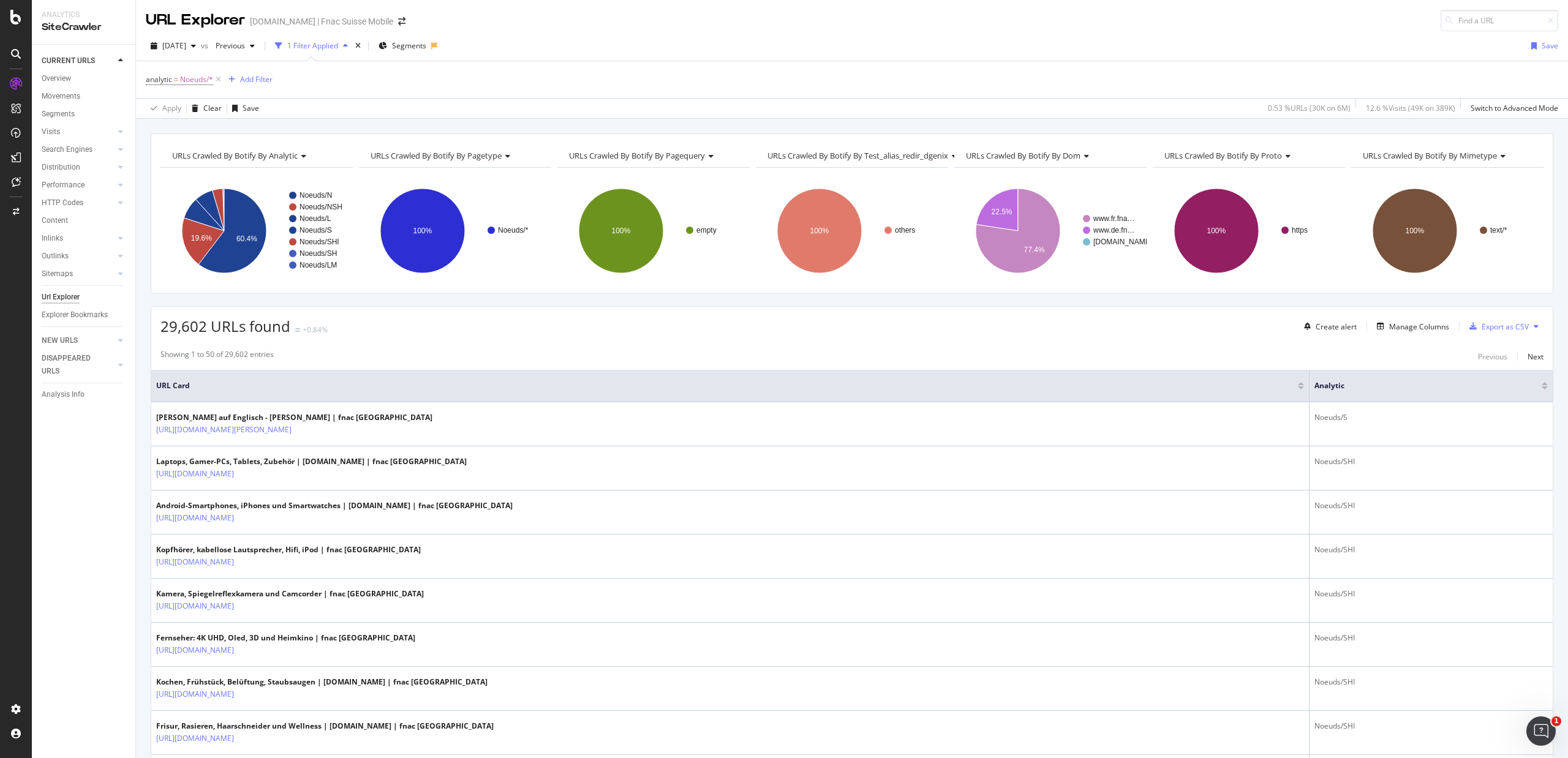
click at [1534, 328] on icon at bounding box center [1536, 326] width 5 height 7
click at [1400, 329] on div "Manage Columns" at bounding box center [1418, 327] width 60 height 11
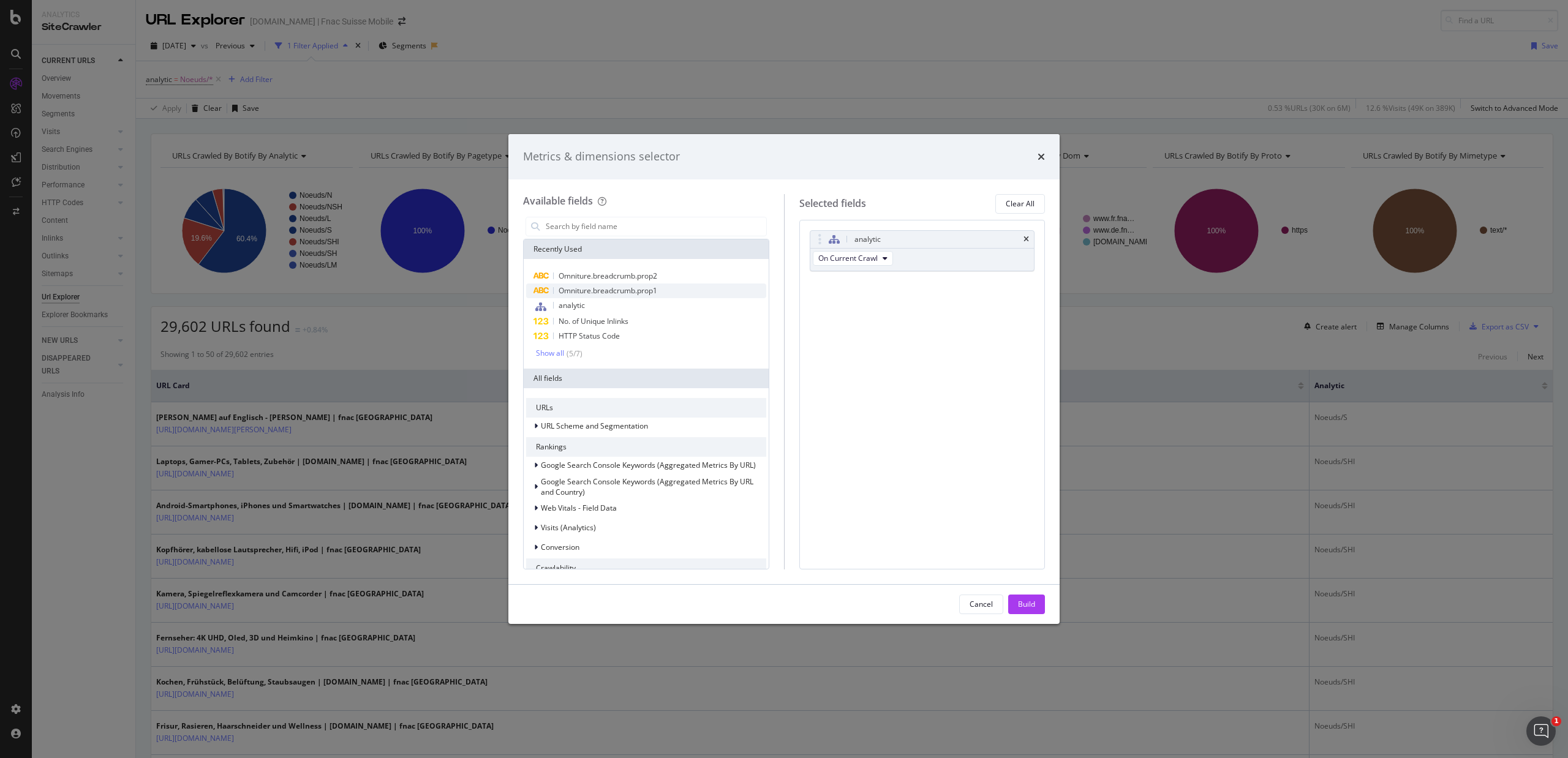
click at [637, 290] on span "Omniture.breadcrumb.prop1" at bounding box center [608, 290] width 99 height 11
click at [642, 280] on span "Omniture.breadcrumb.prop2" at bounding box center [608, 276] width 99 height 11
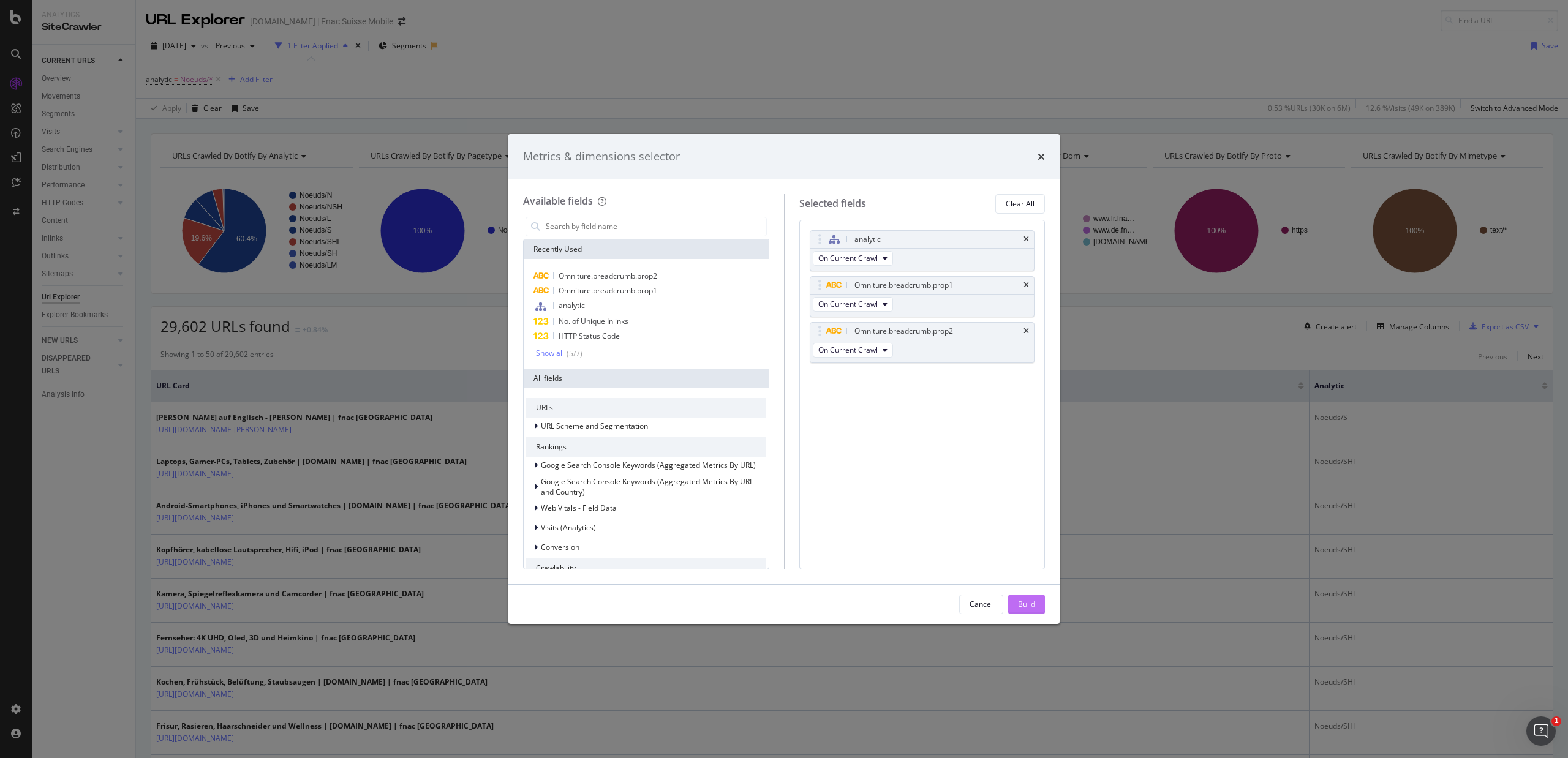
click at [1032, 603] on div "Build" at bounding box center [1027, 604] width 17 height 11
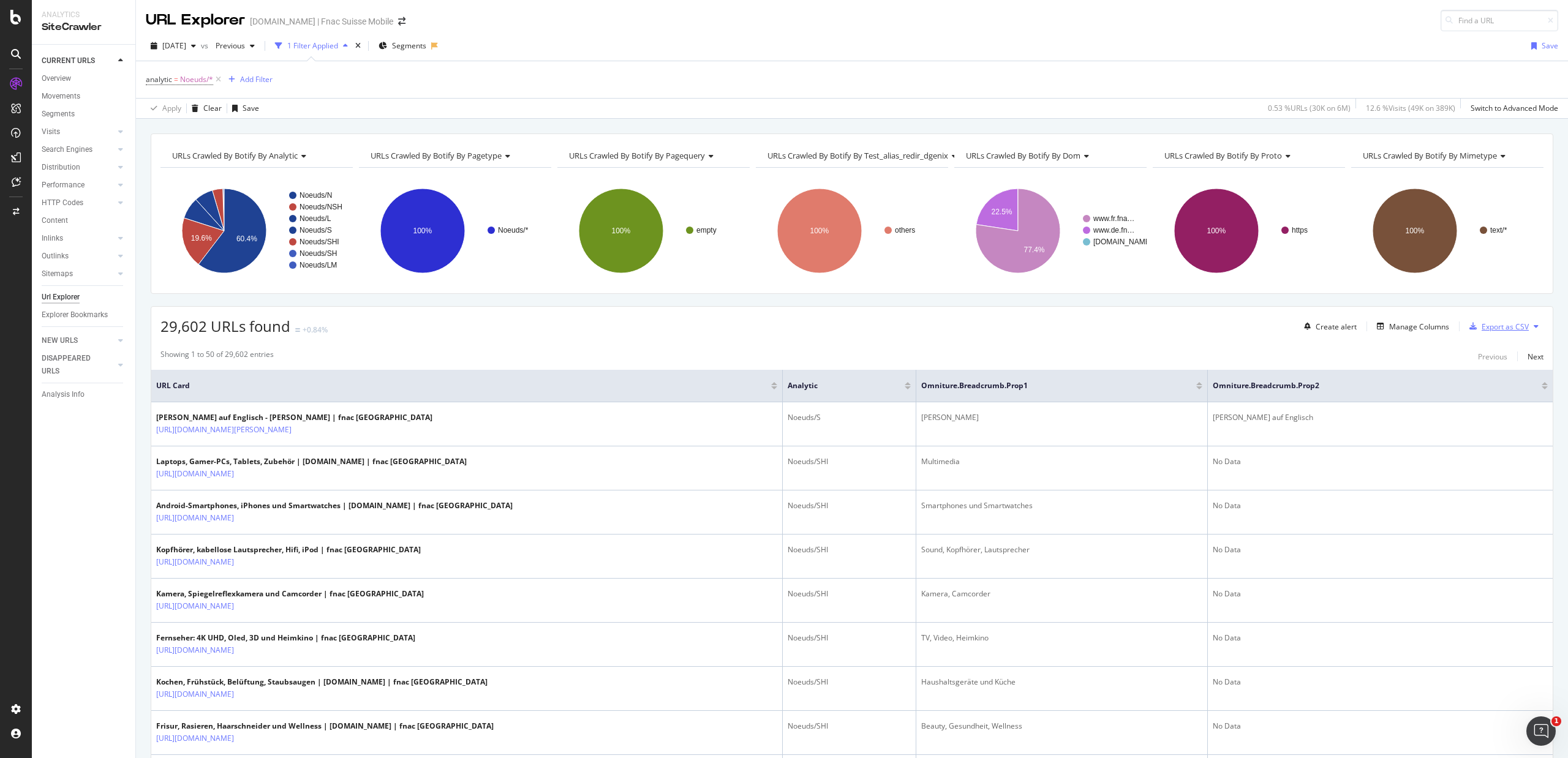
click at [1486, 327] on div "Export as CSV" at bounding box center [1505, 327] width 47 height 11
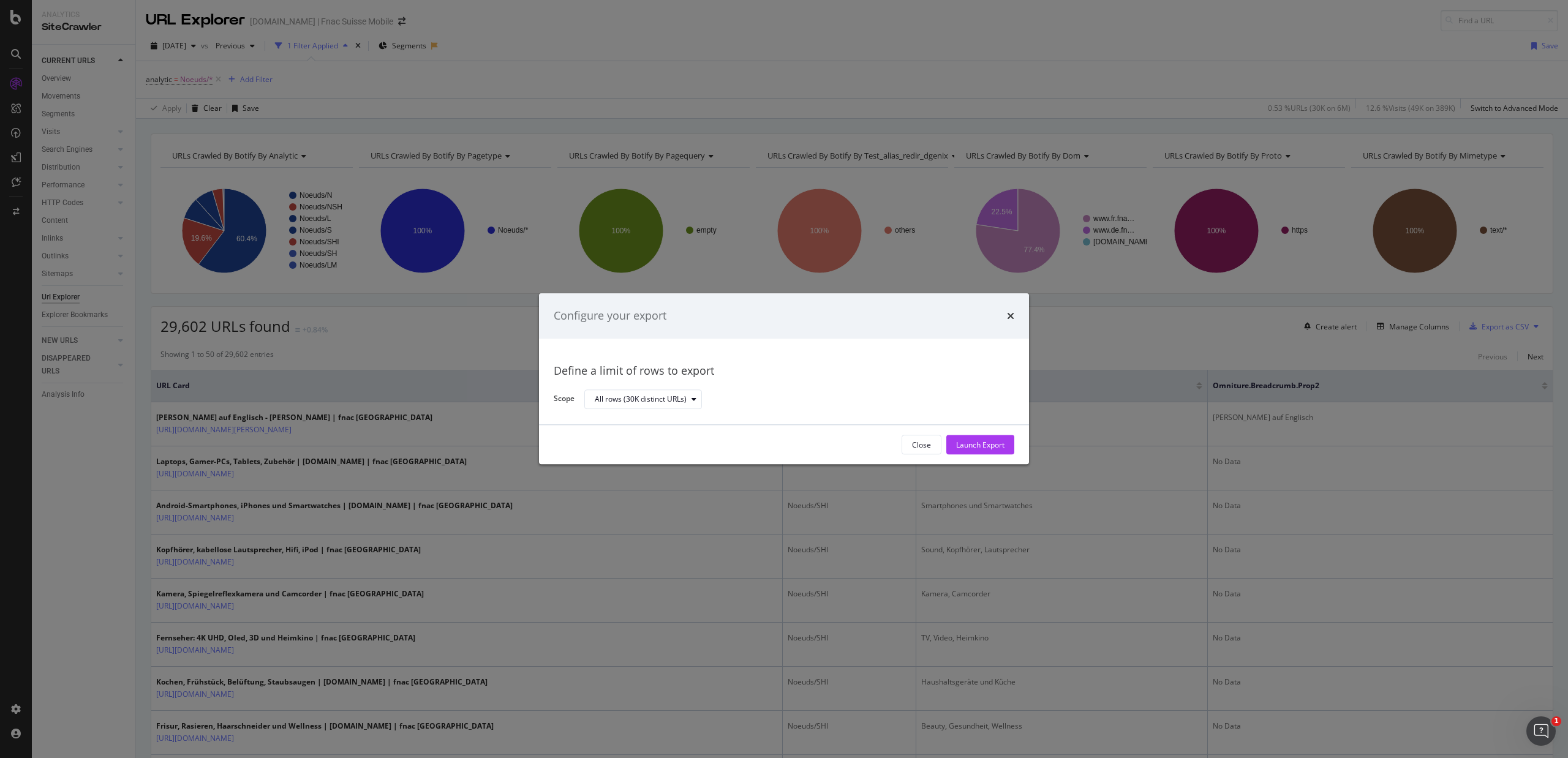
click at [1003, 434] on div "Close Launch Export" at bounding box center [784, 445] width 490 height 39
click at [1001, 435] on button "Launch Export" at bounding box center [980, 445] width 68 height 19
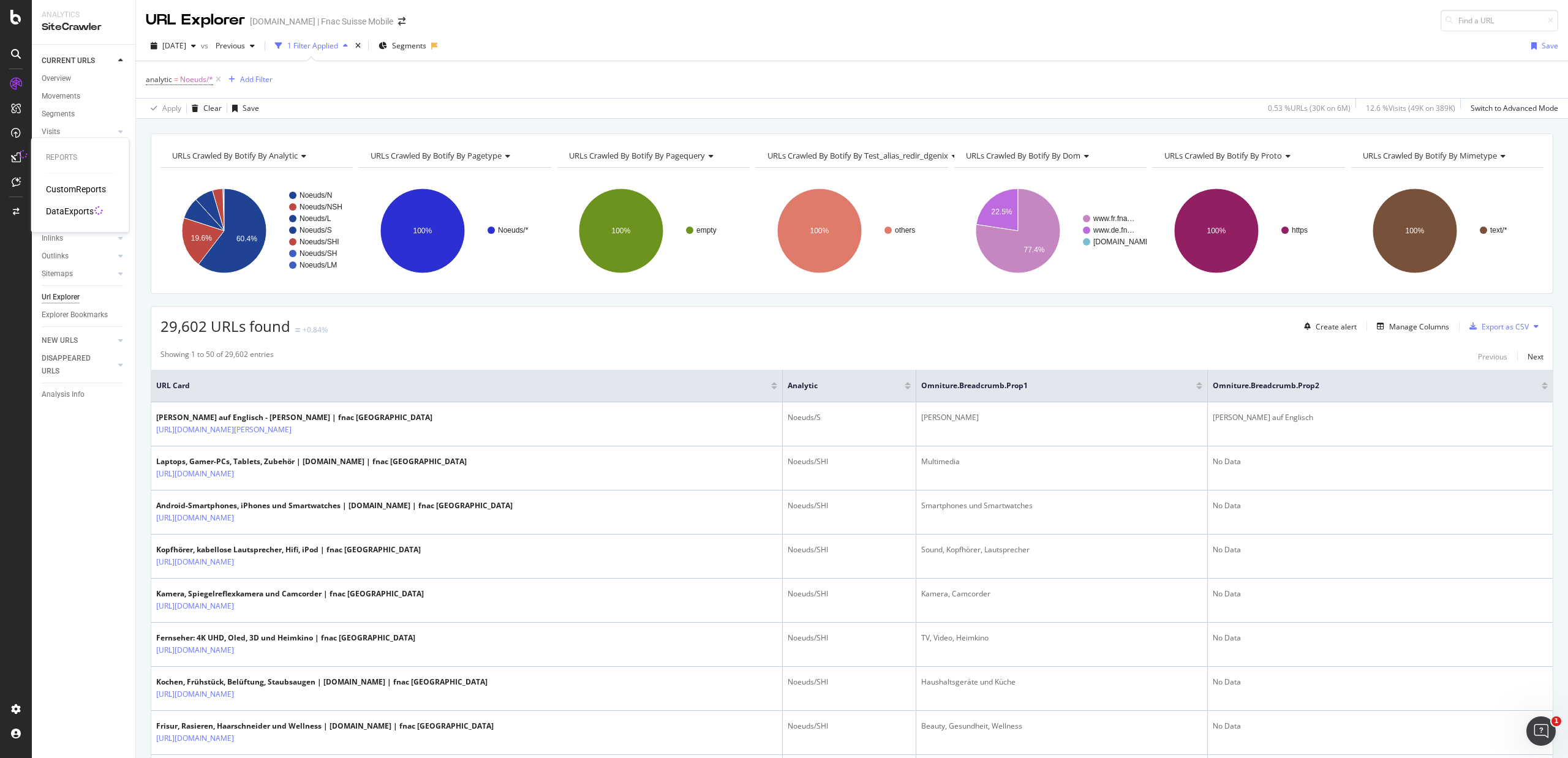
click at [50, 209] on div "DataExports" at bounding box center [69, 211] width 48 height 12
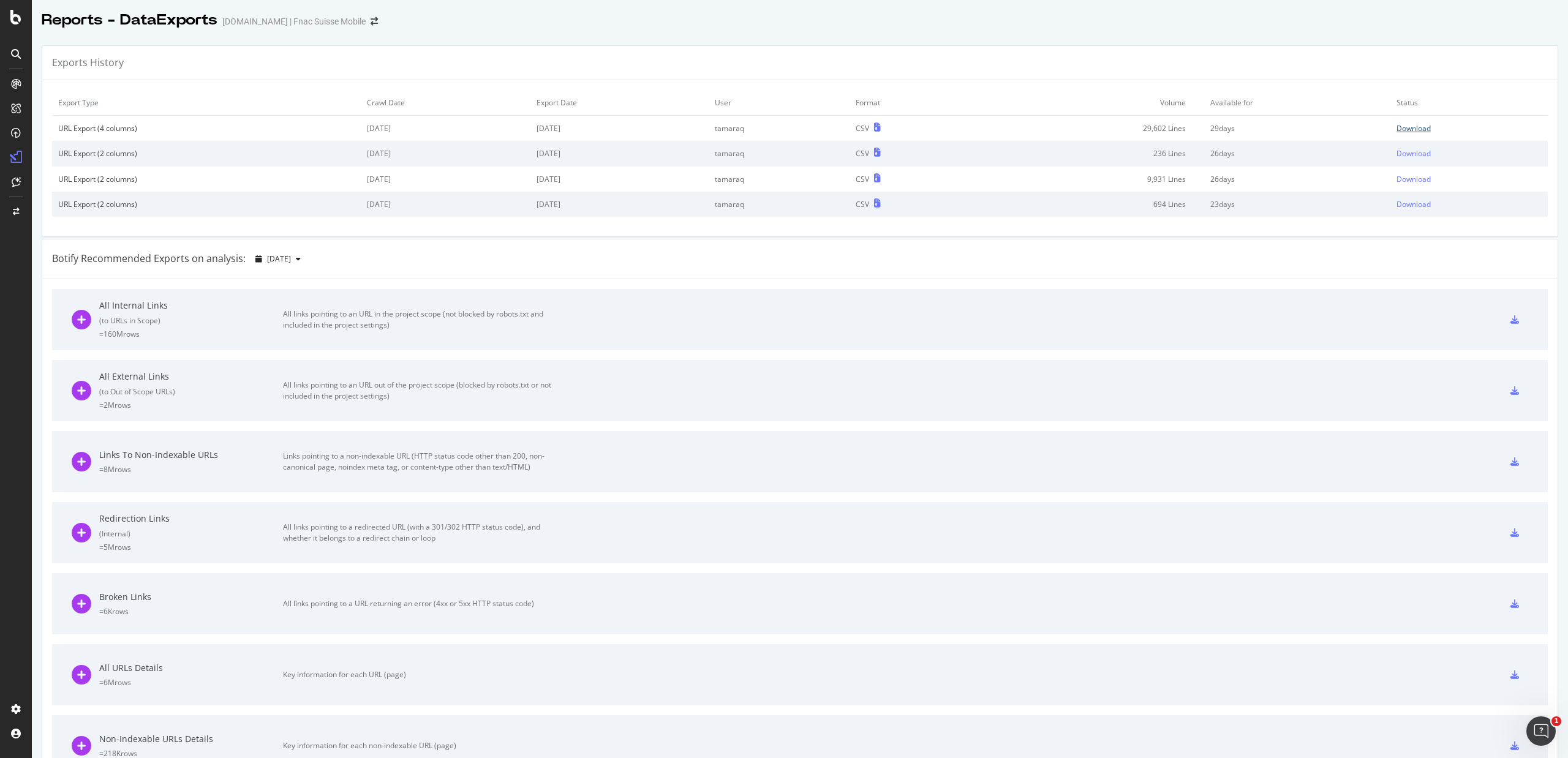
click at [1396, 129] on div "Download" at bounding box center [1413, 128] width 34 height 11
